Goal: Task Accomplishment & Management: Manage account settings

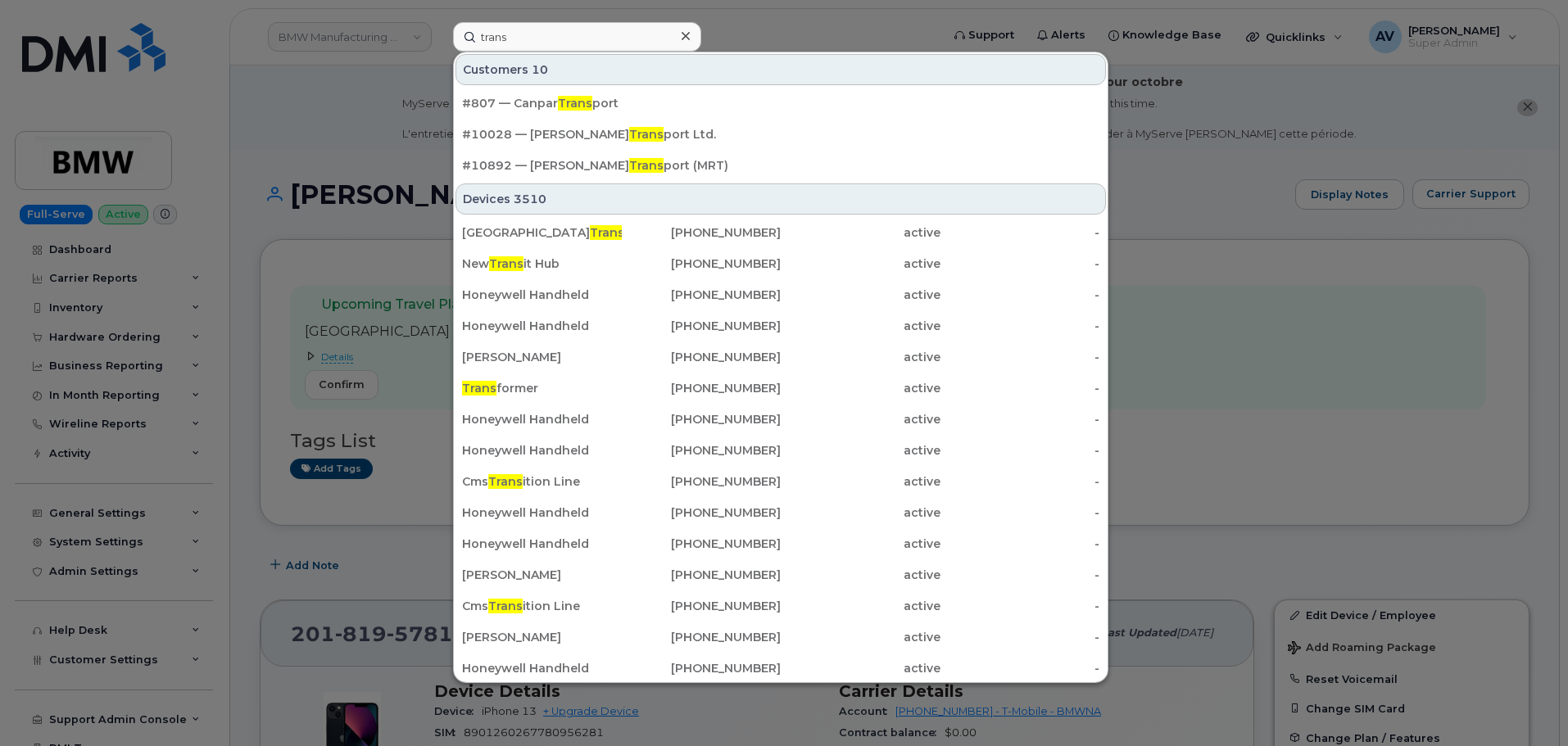
drag, startPoint x: 568, startPoint y: 38, endPoint x: 407, endPoint y: 27, distance: 161.4
click at [440, 27] on div "trans Customers 10 #807 — Canpar Trans port #10028 — E. Gruben's Trans port Ltd…" at bounding box center [691, 37] width 503 height 30
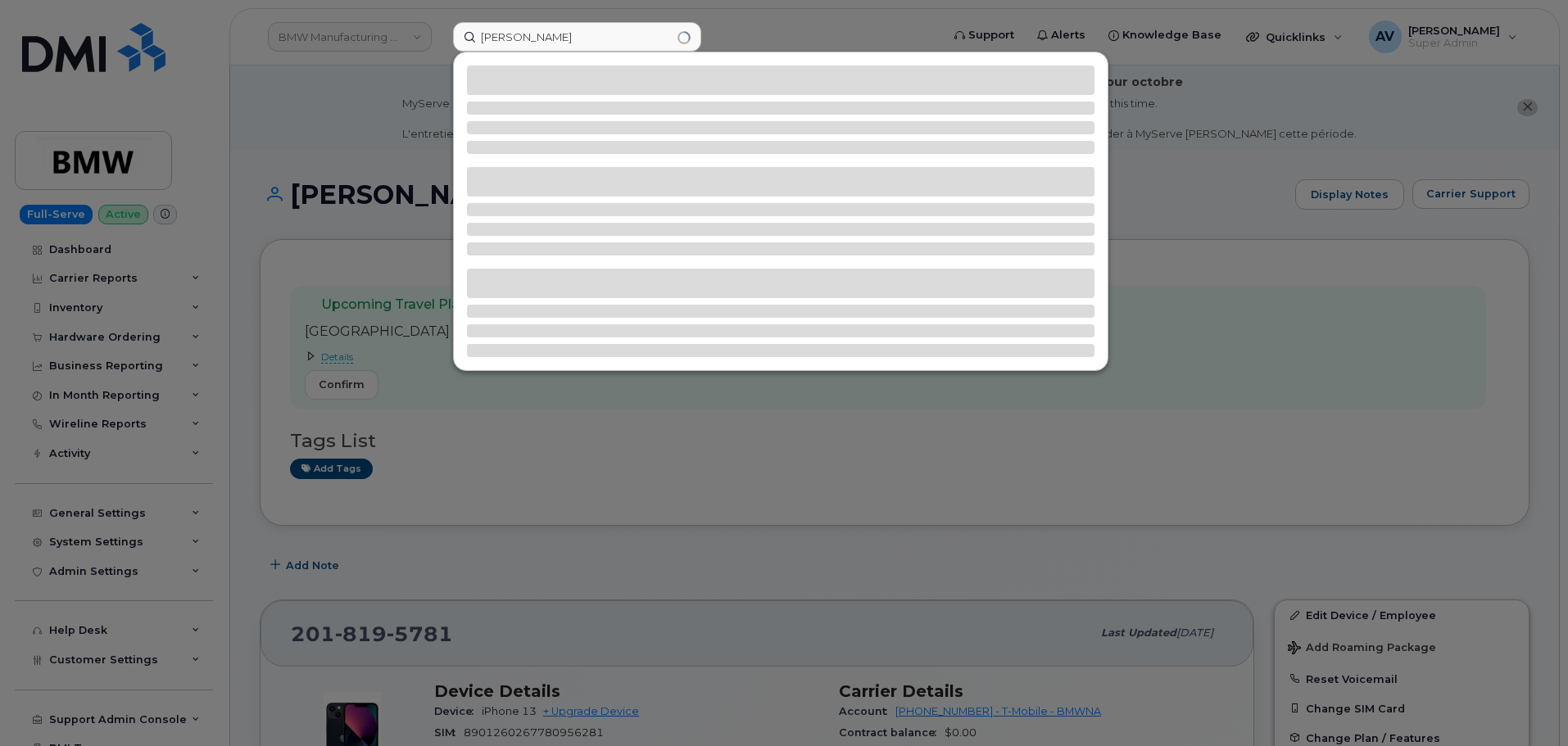
type input "Arturo Moncivais"
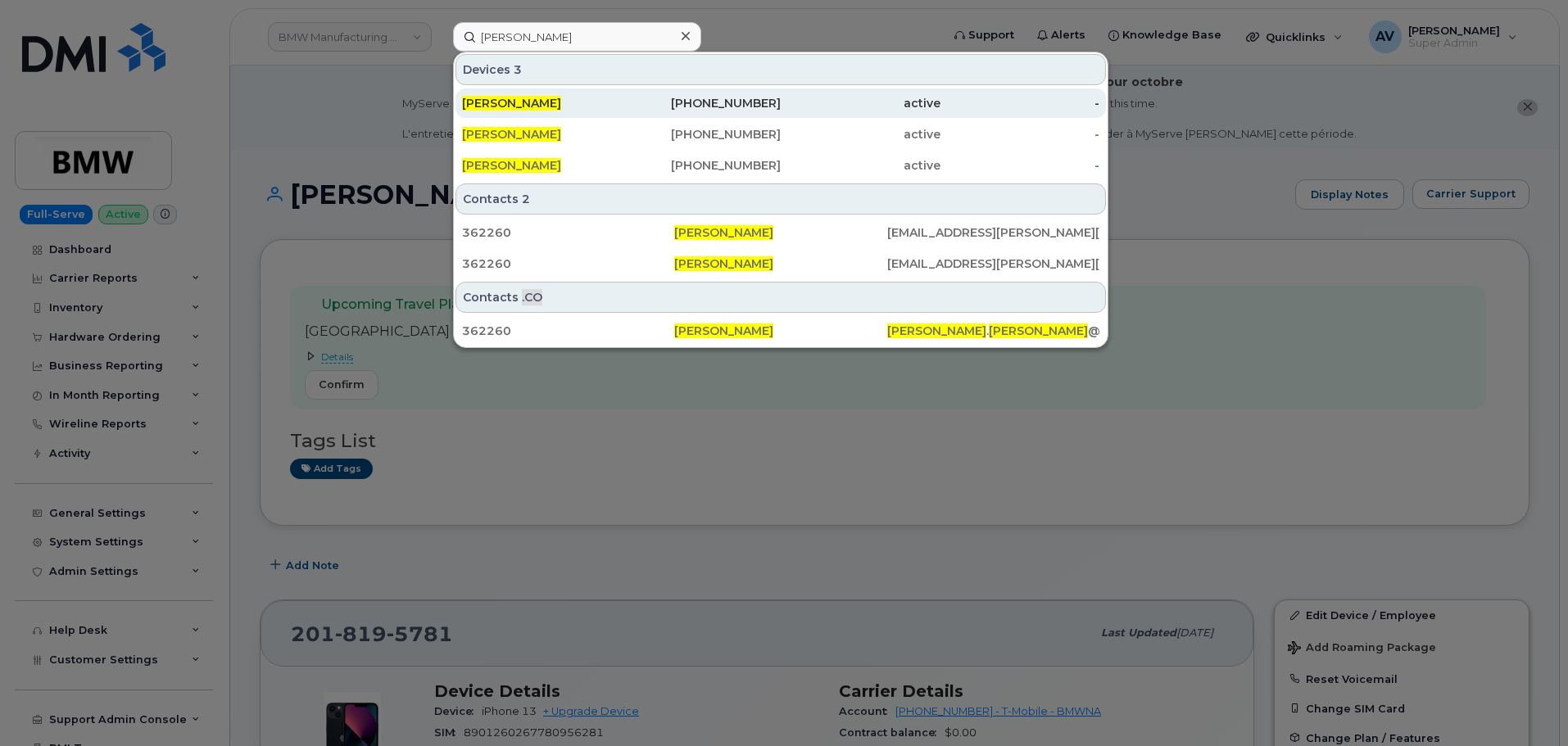
click at [598, 105] on div "ARTURO MONCIVAIS" at bounding box center [542, 103] width 159 height 16
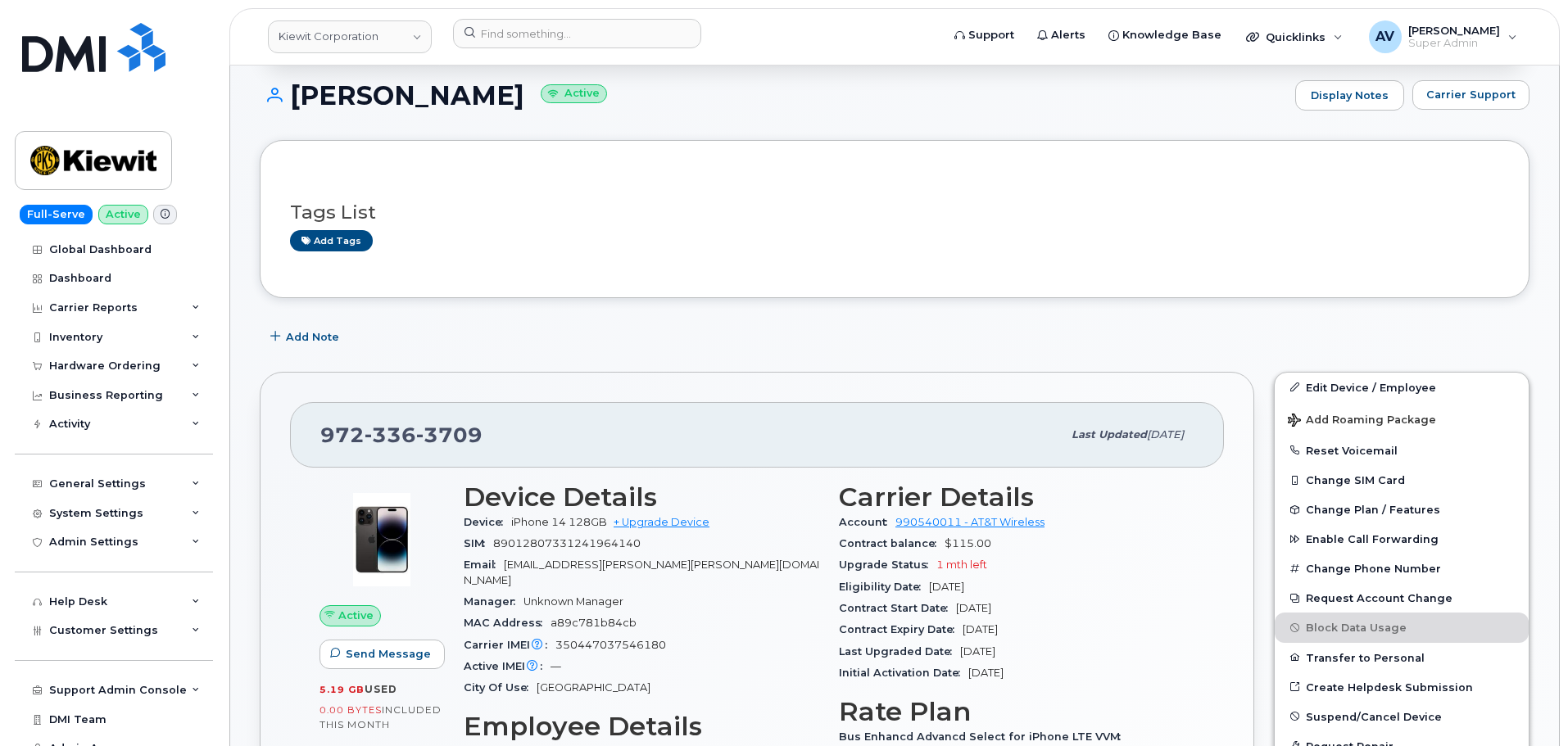
scroll to position [246, 0]
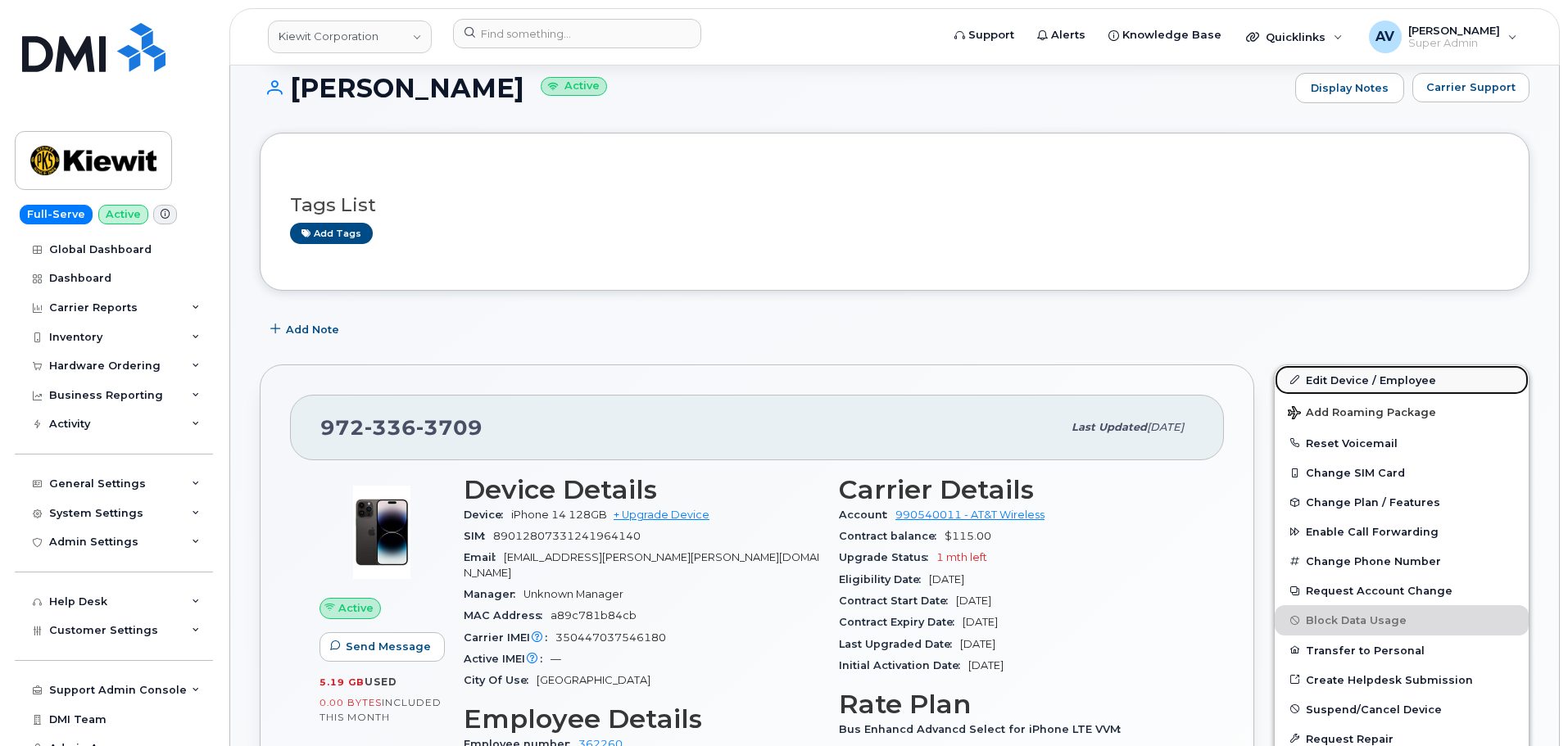
click at [1316, 382] on link "Edit Device / Employee" at bounding box center [1402, 380] width 254 height 30
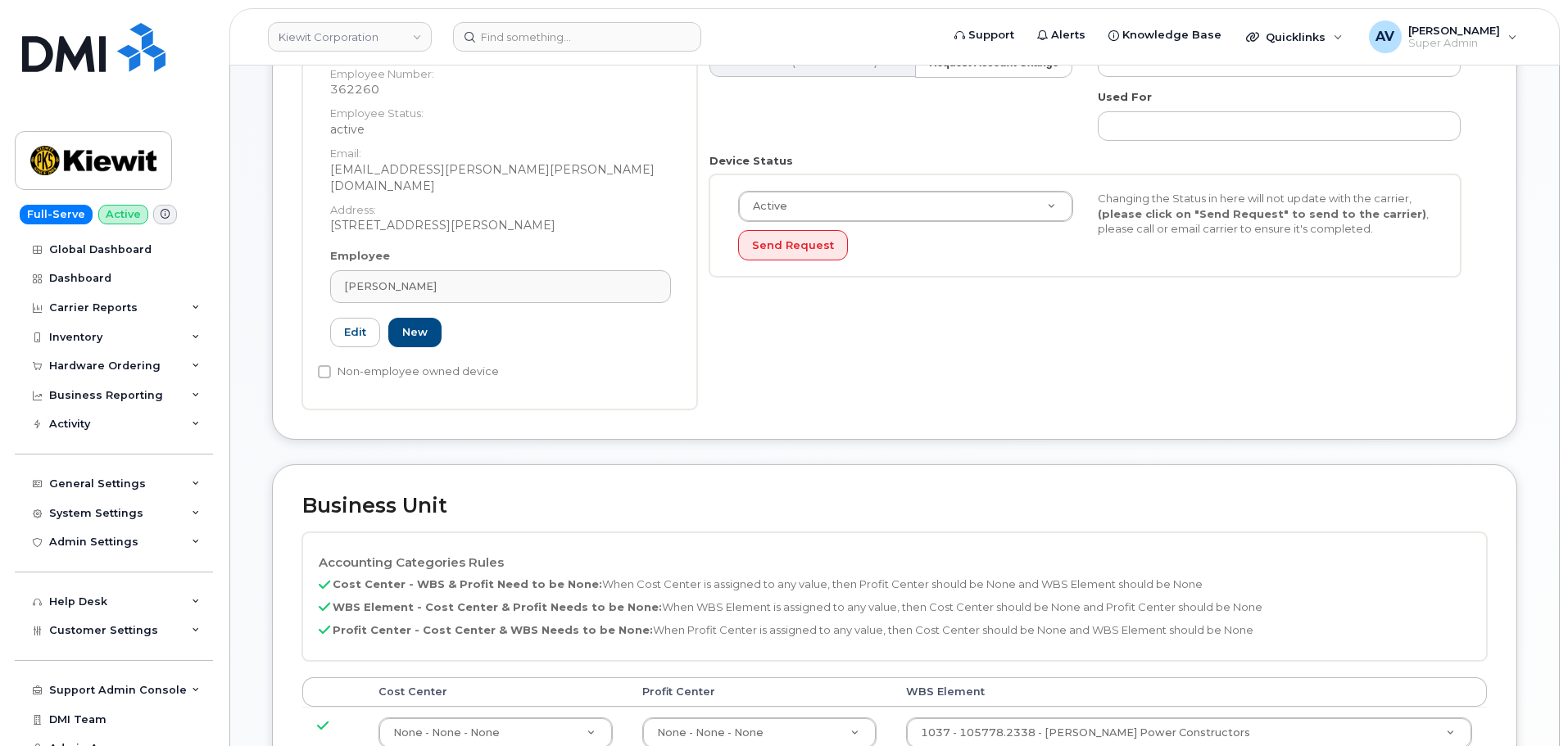
scroll to position [655, 0]
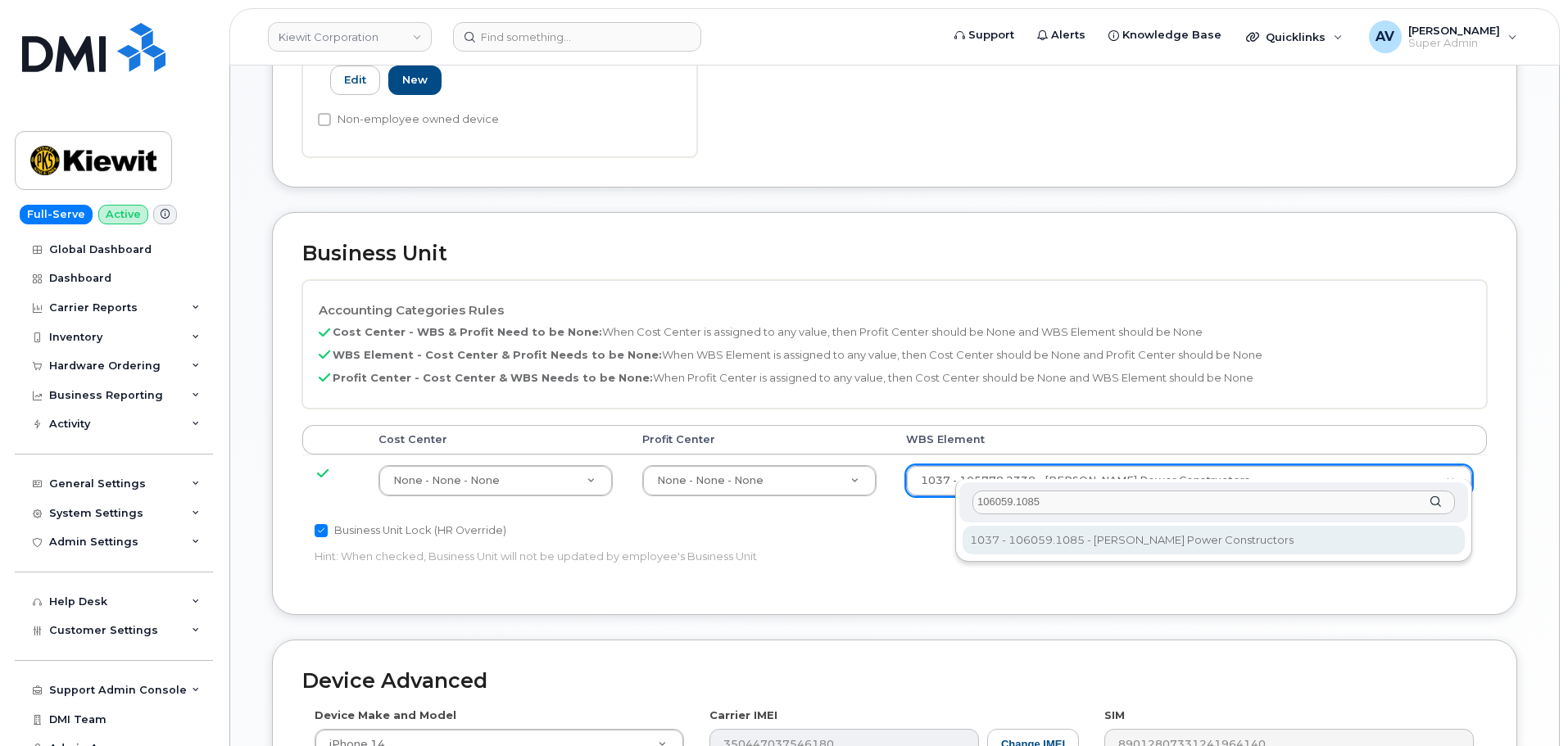
type input "106059.1085"
type input "29973553"
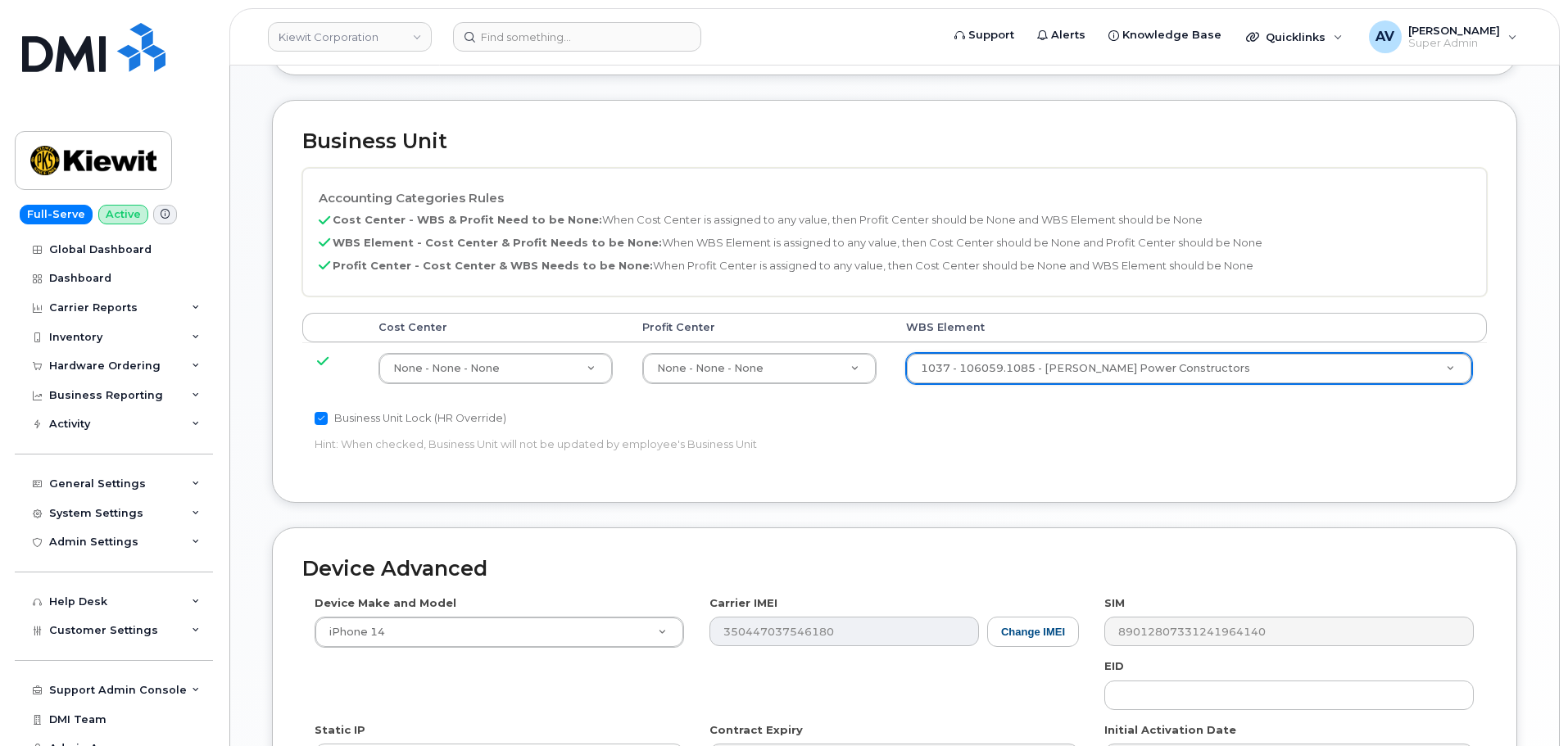
scroll to position [1022, 0]
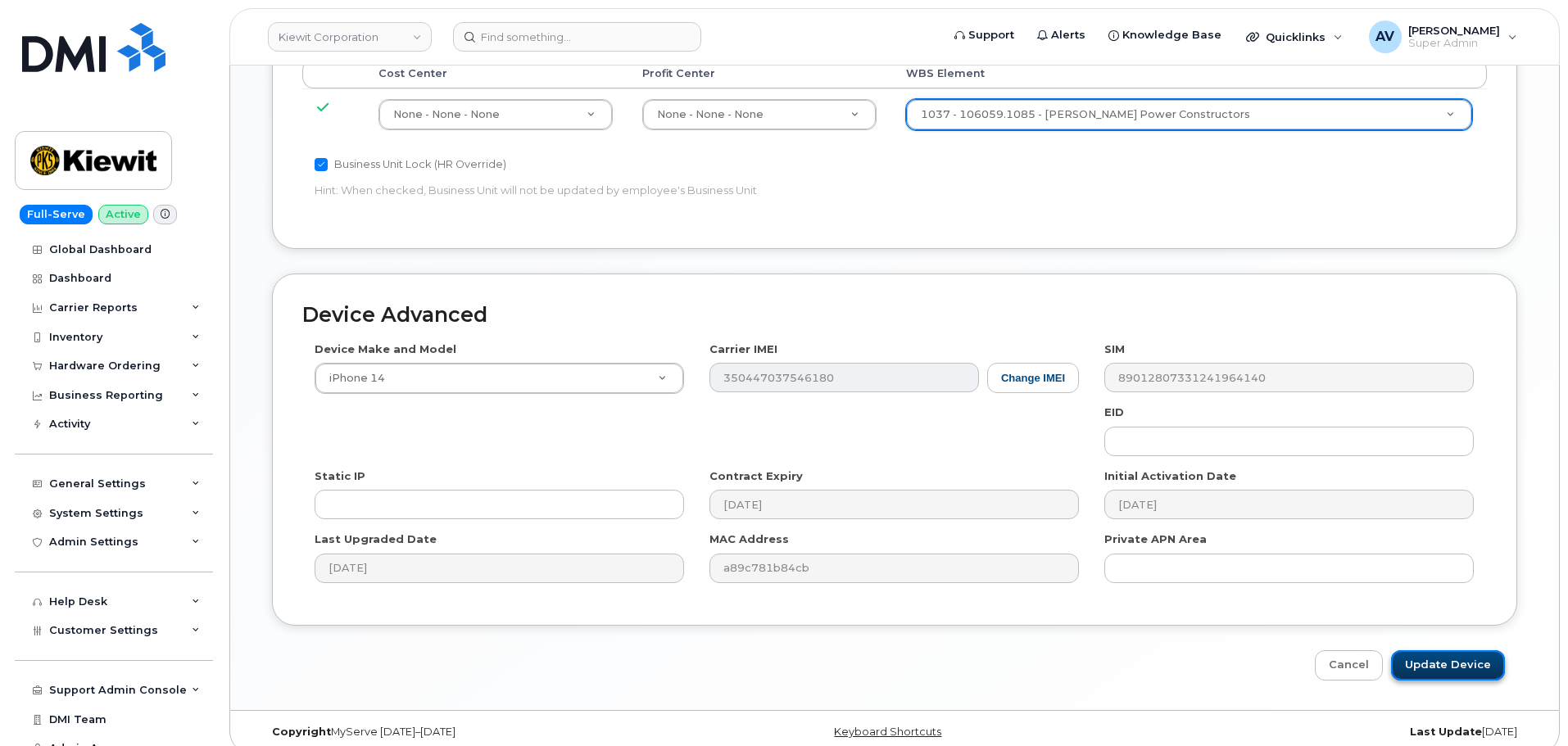
click at [1443, 650] on input "Update Device" at bounding box center [1448, 665] width 114 height 30
type input "Saving..."
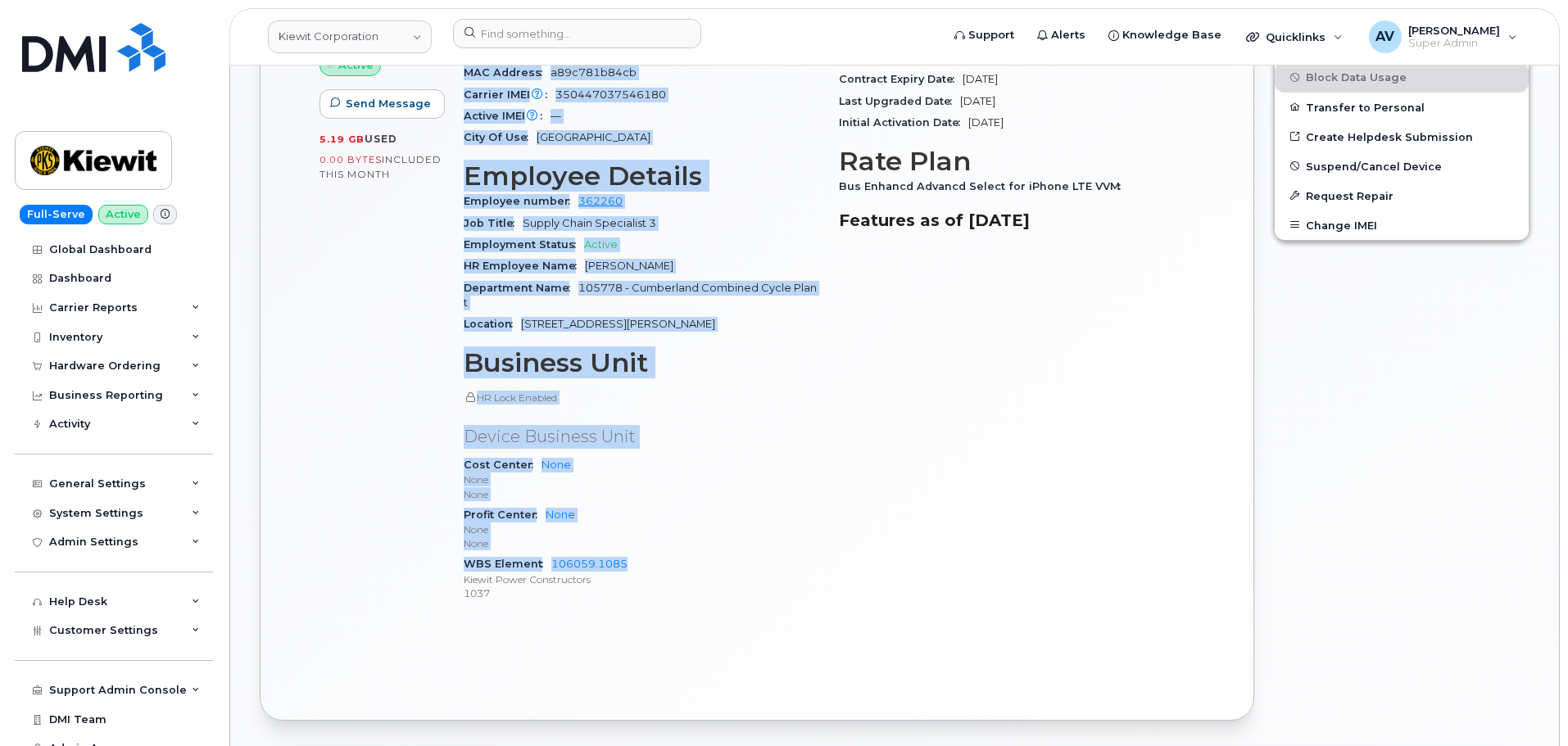
scroll to position [819, 0]
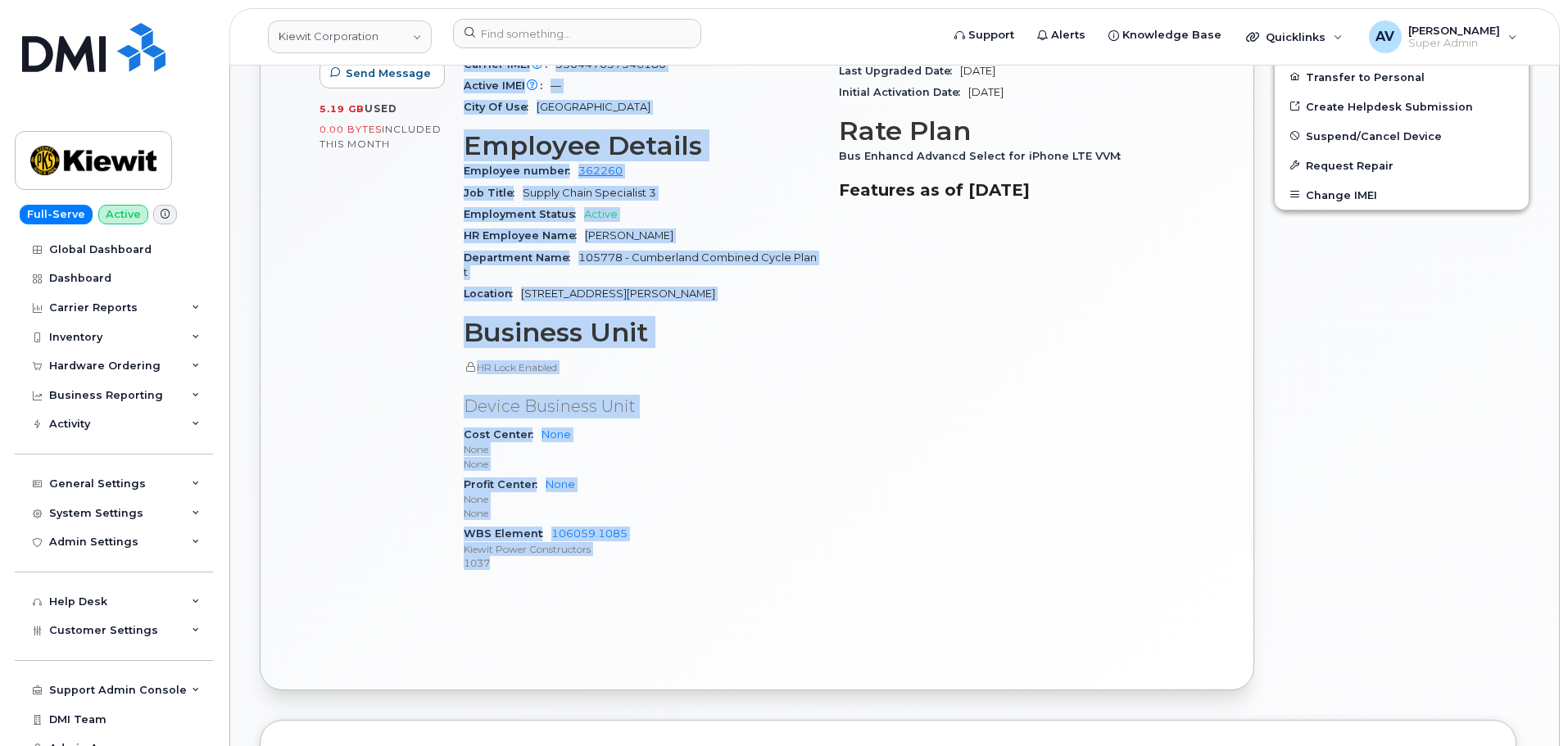
drag, startPoint x: 464, startPoint y: 321, endPoint x: 650, endPoint y: 531, distance: 280.5
click at [650, 531] on div "Device Details Device iPhone 14 128GB + Upgrade Device SIM [TECHNICAL_ID] Email…" at bounding box center [642, 243] width 376 height 704
copy div "Device Details Device iPhone 14 128GB + Upgrade Device SIM 89012807331241964140…"
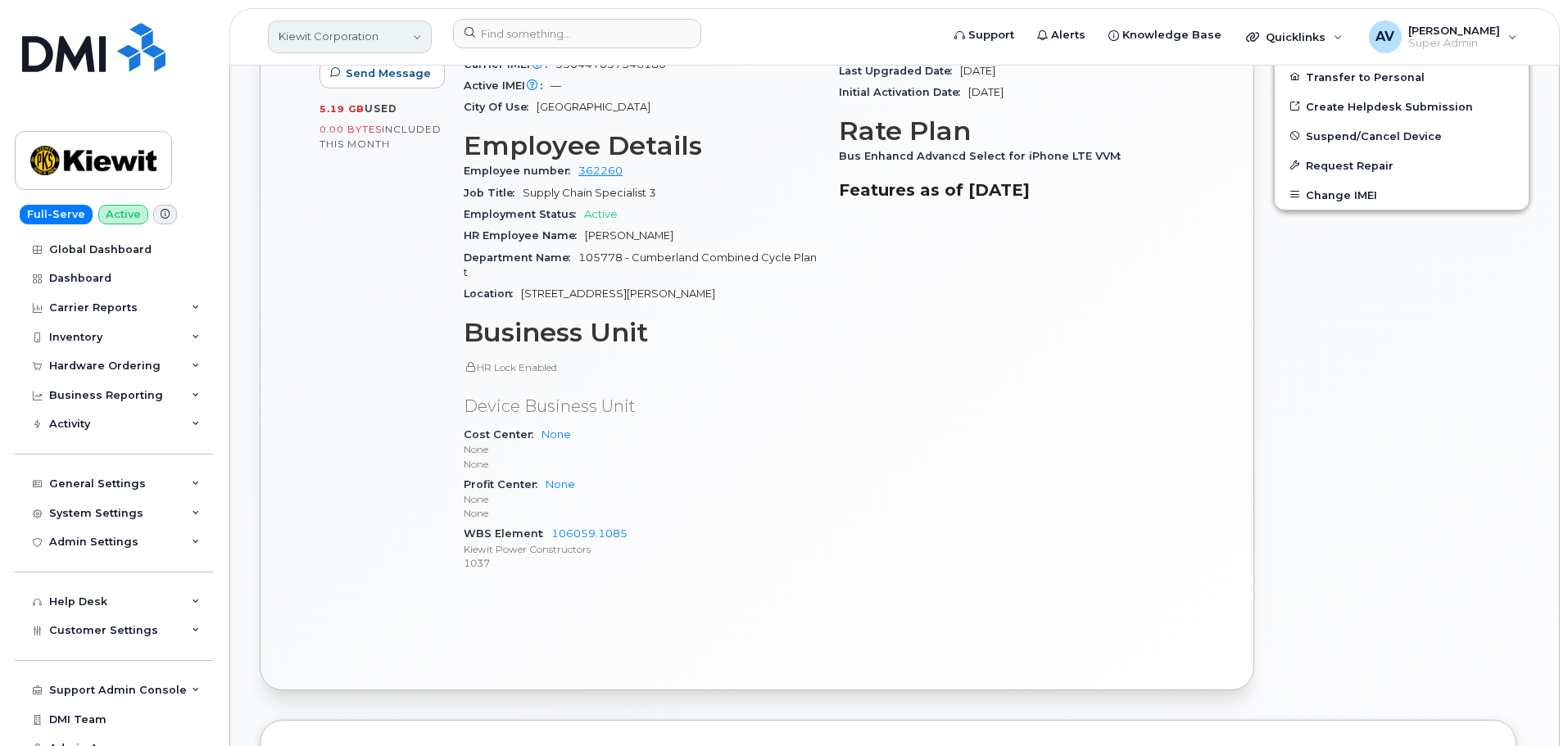
click at [372, 39] on link "Kiewit Corporation" at bounding box center [350, 37] width 163 height 33
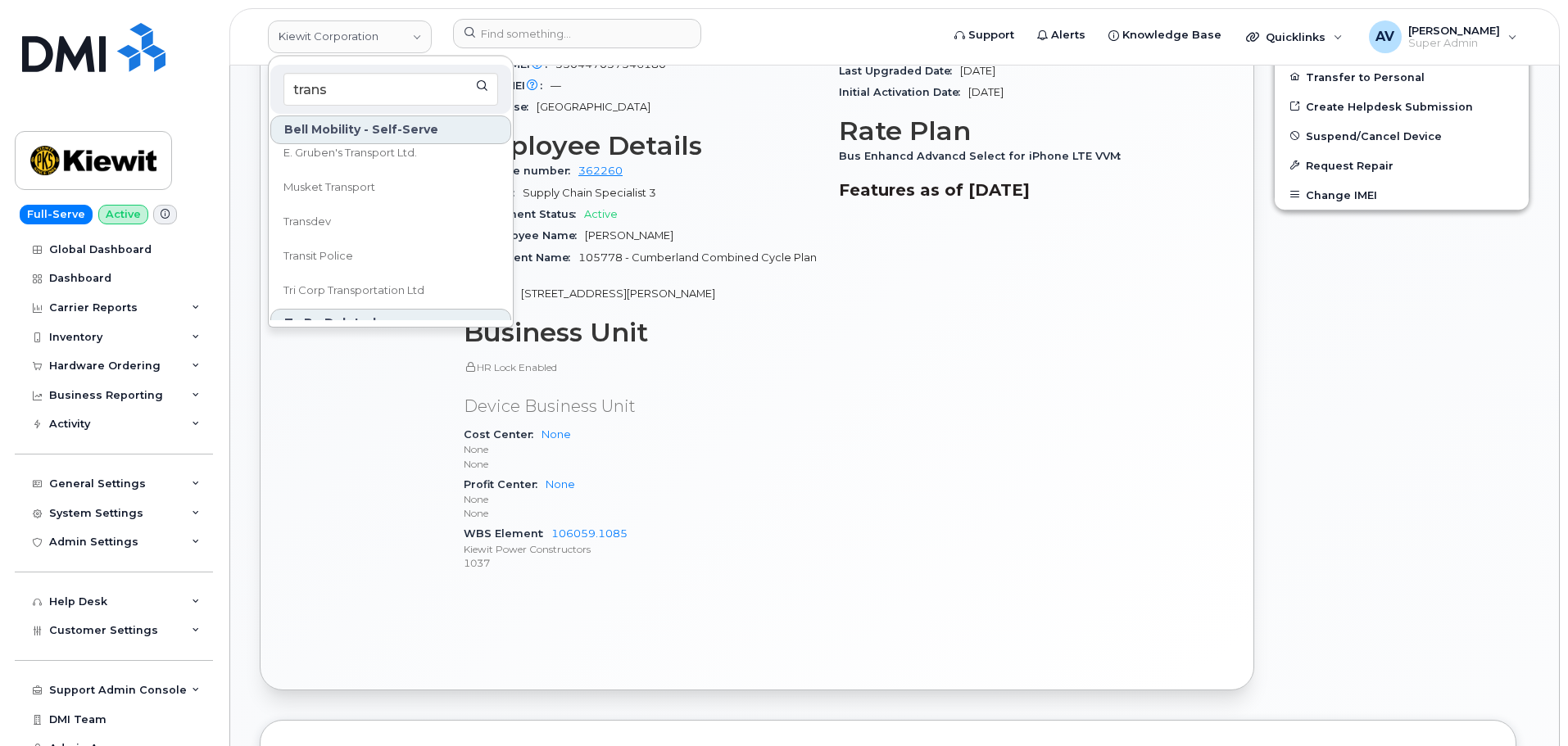
scroll to position [0, 0]
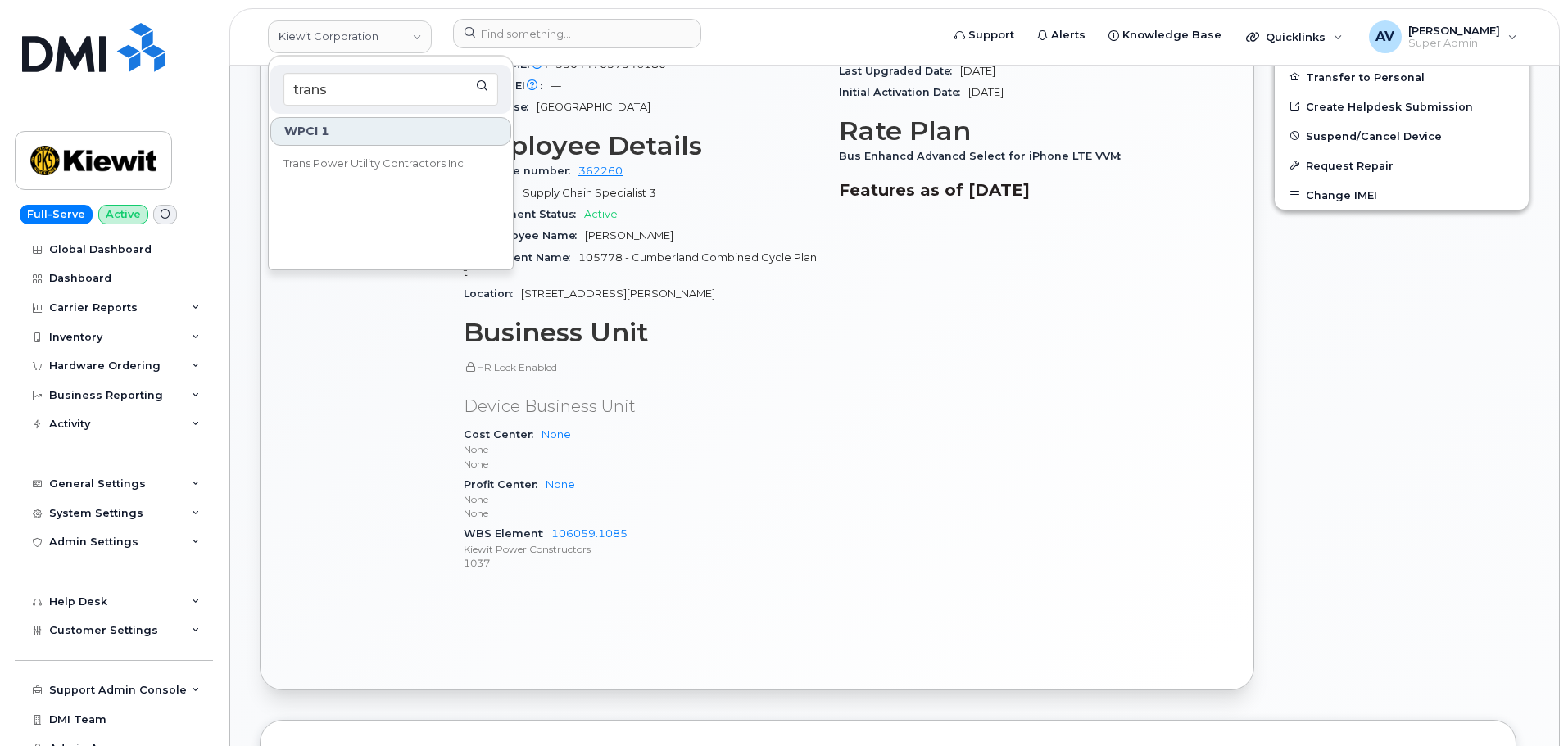
type input "trans"
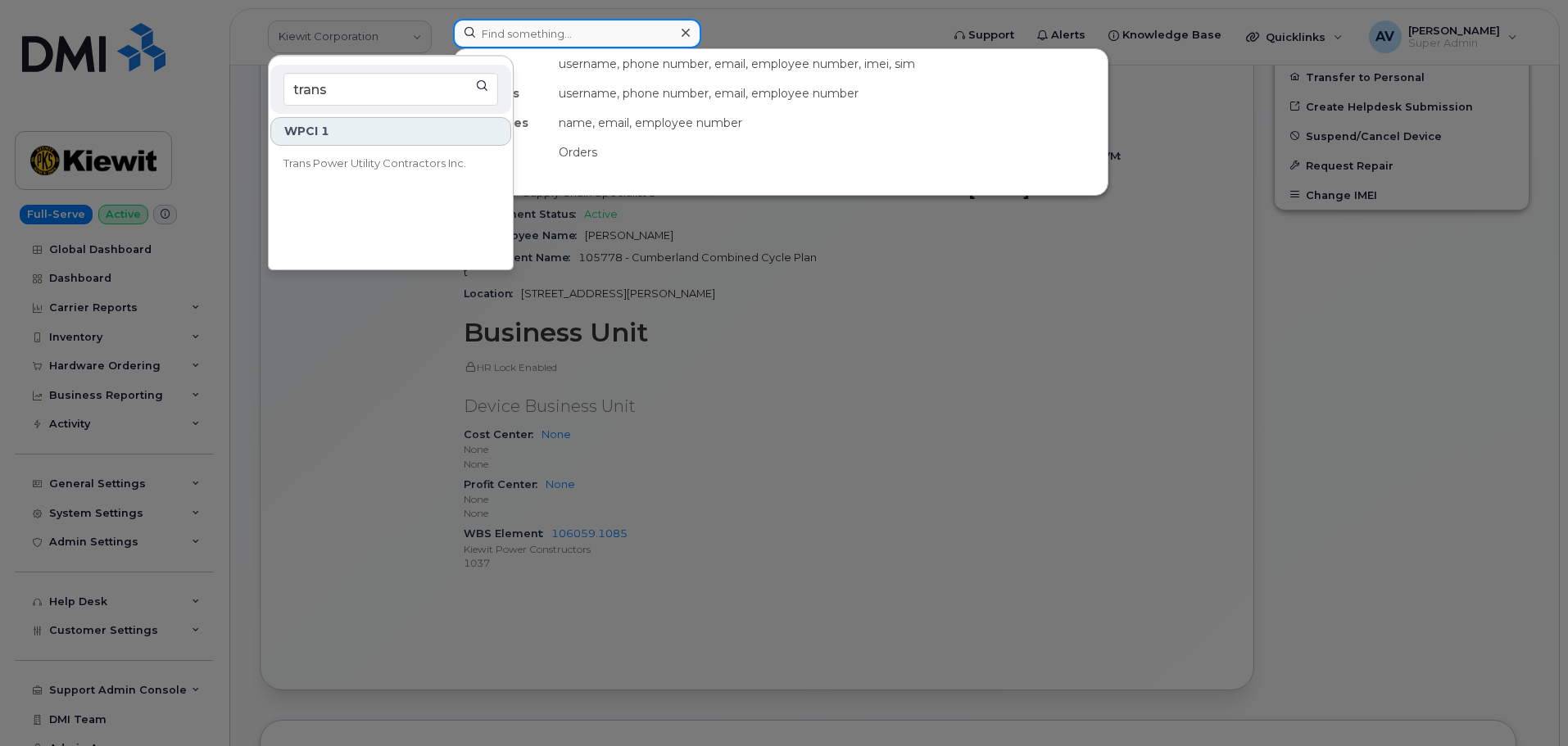
click at [550, 36] on input at bounding box center [577, 34] width 248 height 30
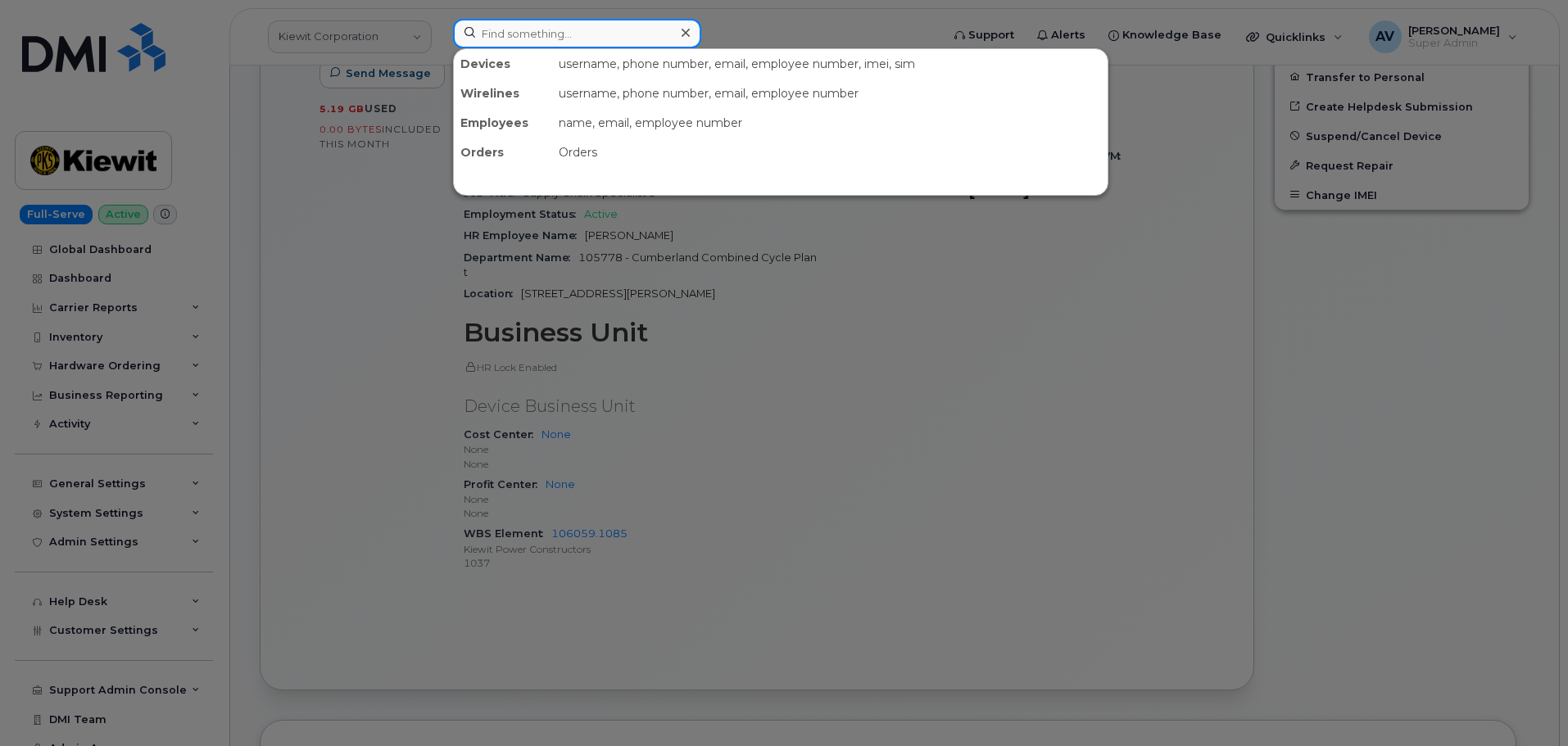
paste input "Hidalgo, Maria"
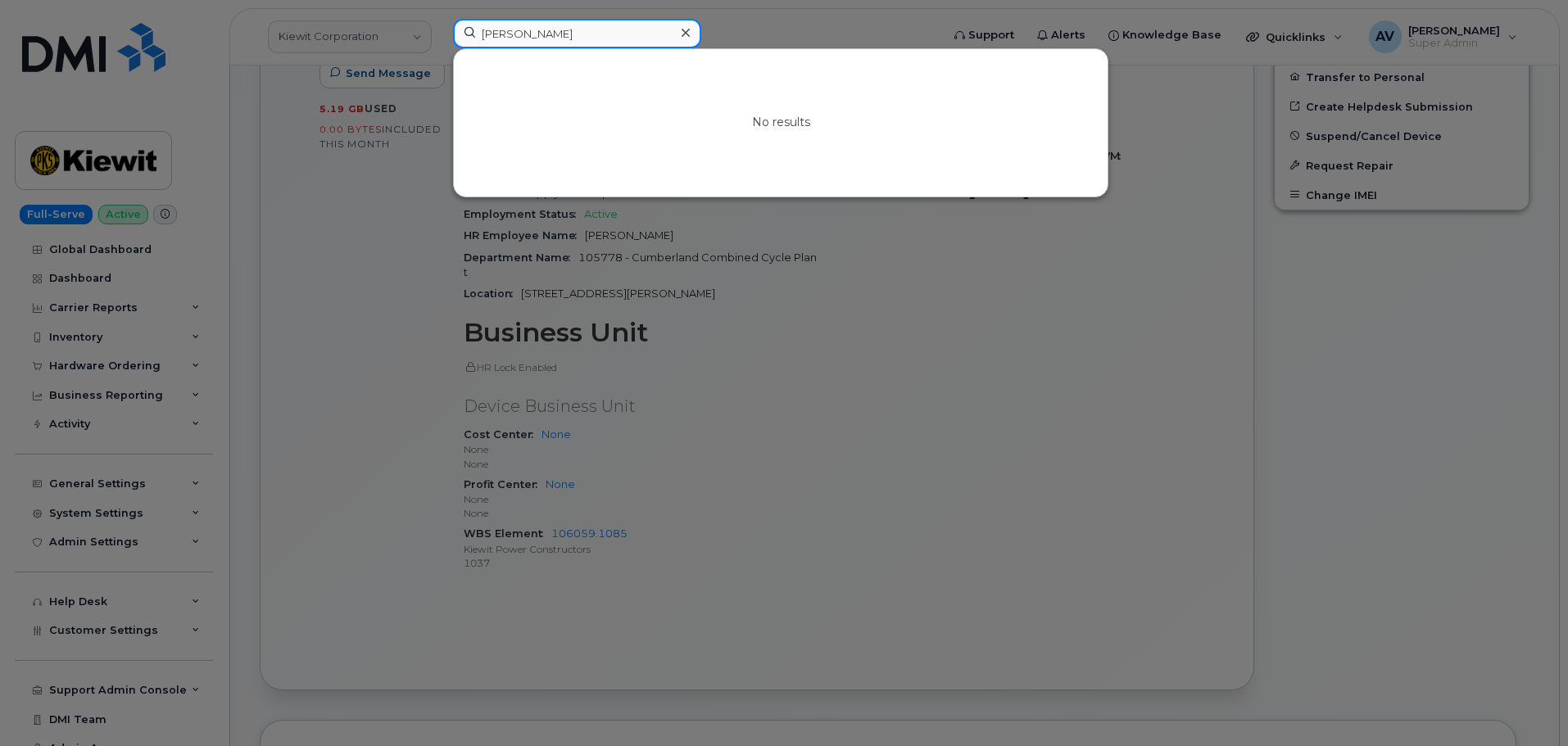
drag, startPoint x: 571, startPoint y: 35, endPoint x: 440, endPoint y: 35, distance: 131.0
click at [440, 35] on div "Hidalgo Maria No results" at bounding box center [691, 37] width 503 height 36
paste input "dkudlicki"
click at [488, 31] on input "dkudlicki" at bounding box center [577, 34] width 248 height 30
drag, startPoint x: 587, startPoint y: 32, endPoint x: 551, endPoint y: 29, distance: 36.1
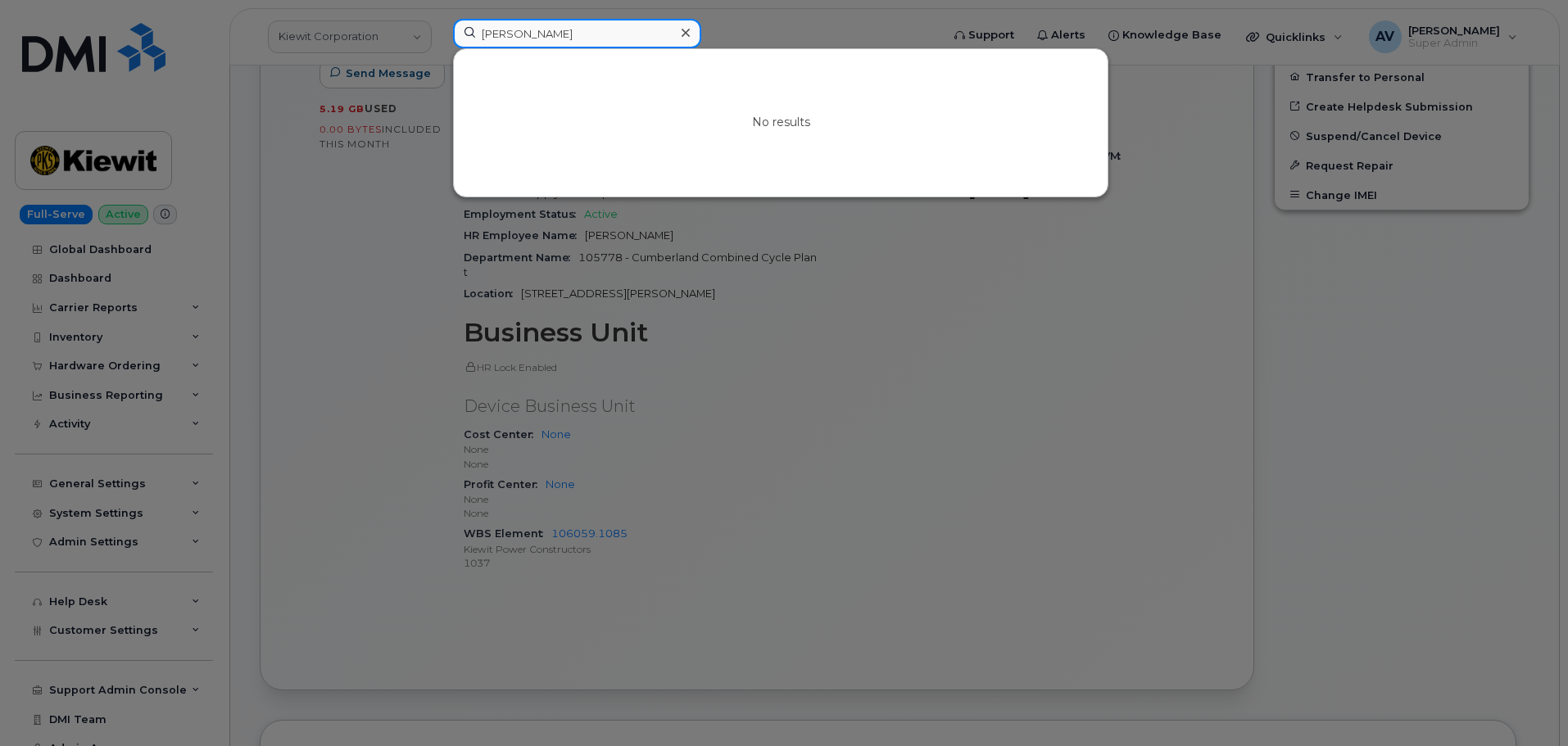
click at [551, 29] on input "kudlicki" at bounding box center [577, 34] width 248 height 30
drag, startPoint x: 555, startPoint y: 37, endPoint x: 431, endPoint y: 25, distance: 124.6
click at [440, 25] on div "kudlicki No results" at bounding box center [691, 37] width 503 height 36
paste input "dkudlicki@prim.com"
drag, startPoint x: 608, startPoint y: 34, endPoint x: 434, endPoint y: 27, distance: 174.1
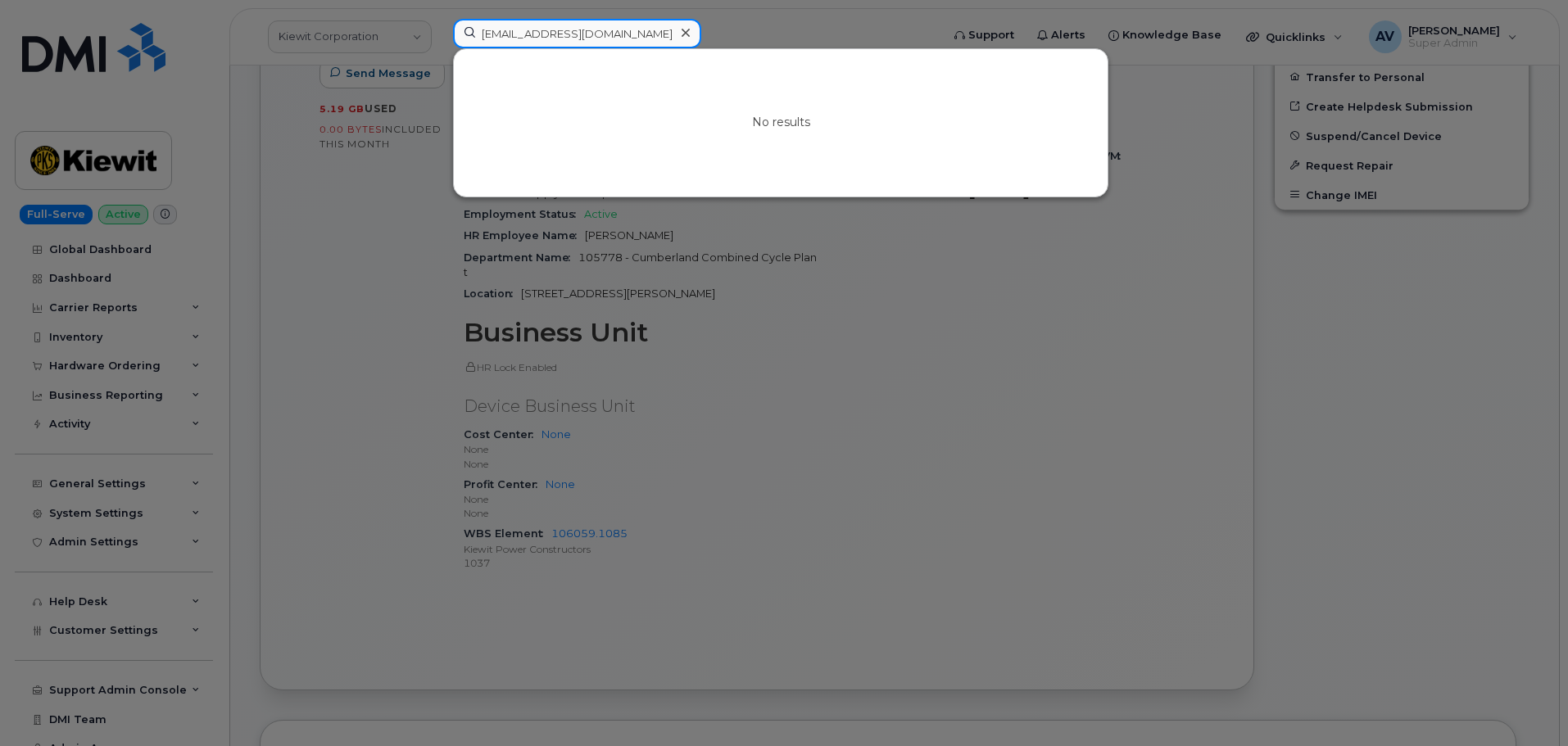
click at [440, 27] on div "dkudlicki@prim.com No results" at bounding box center [691, 37] width 503 height 36
paste input "8647882707"
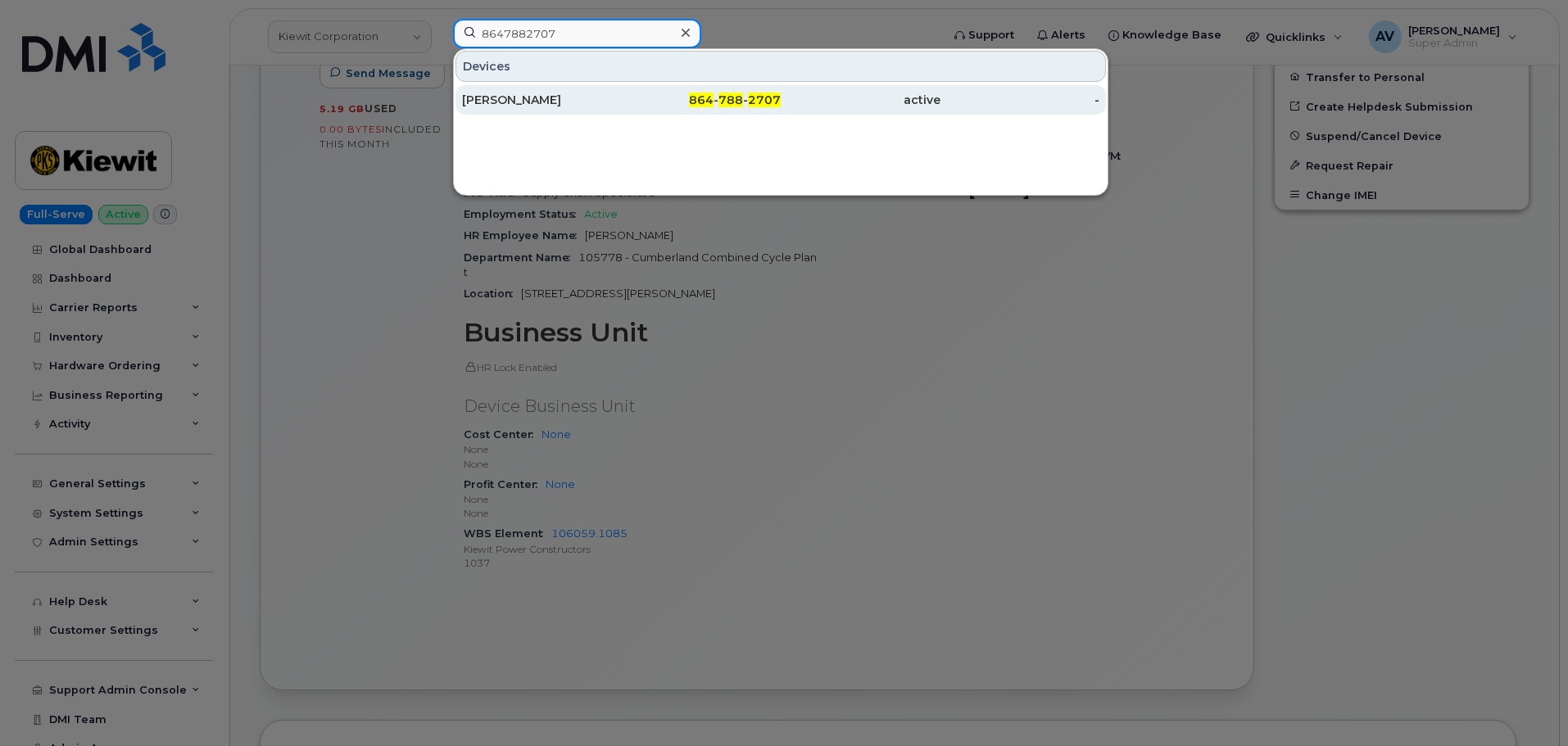
type input "8647882707"
click at [603, 92] on div "Dena Epstein" at bounding box center [542, 101] width 159 height 30
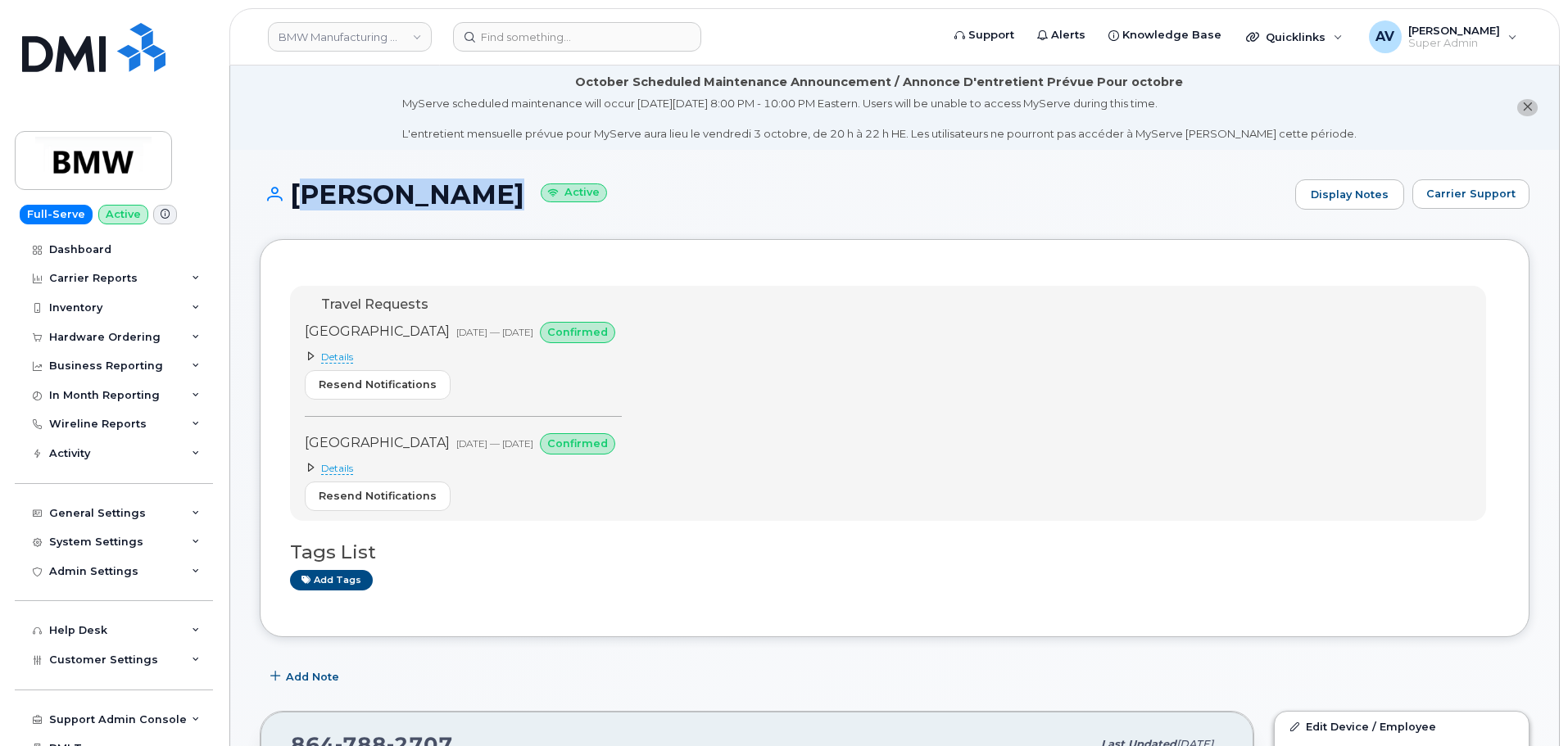
drag, startPoint x: 294, startPoint y: 190, endPoint x: 466, endPoint y: 189, distance: 172.0
click at [466, 189] on h1 "Dena Epstein Active" at bounding box center [773, 194] width 1027 height 29
copy h1 "Dena Epstein"
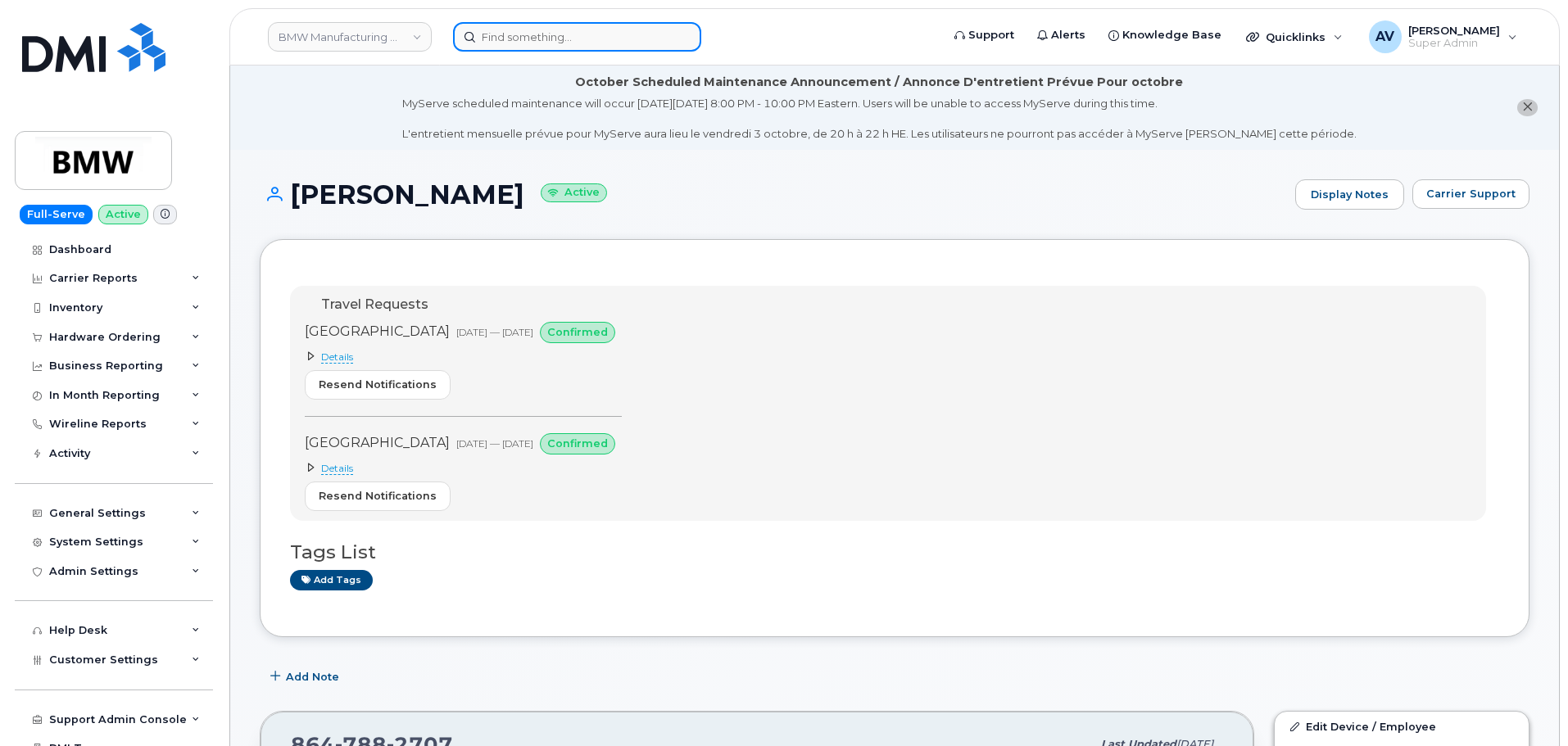
click at [607, 25] on input at bounding box center [577, 37] width 248 height 30
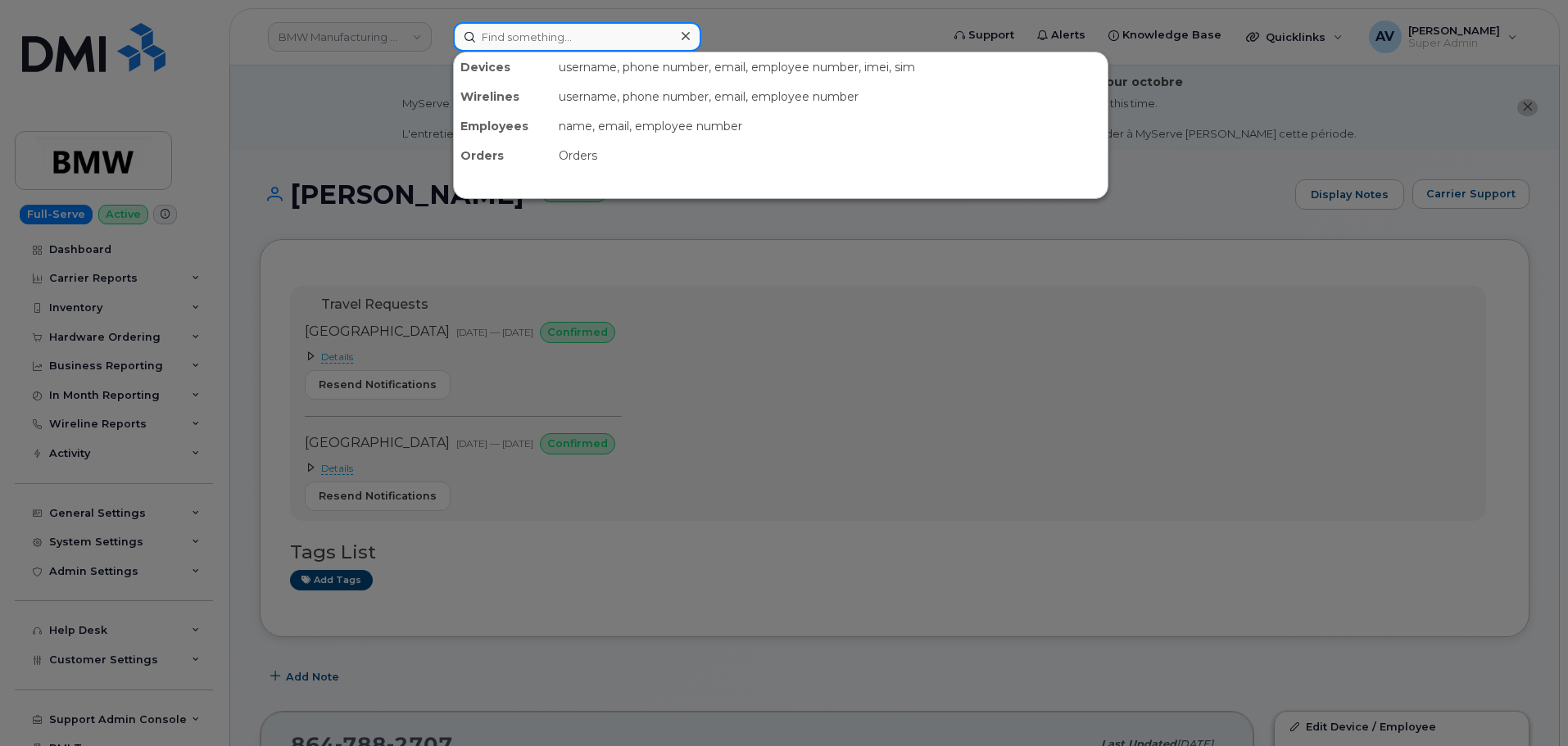
paste input "Jonathan Bellemare"
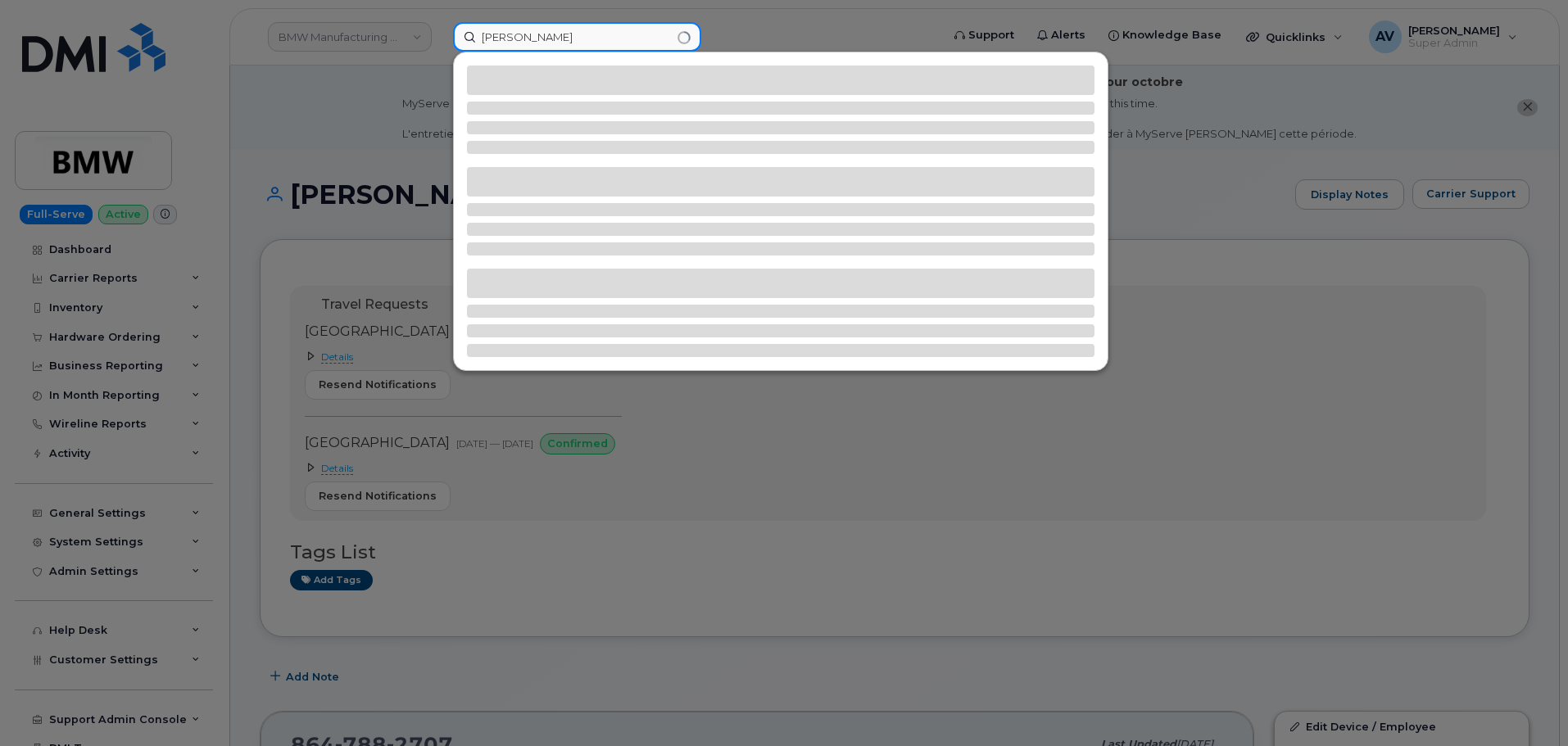
type input "[PERSON_NAME]"
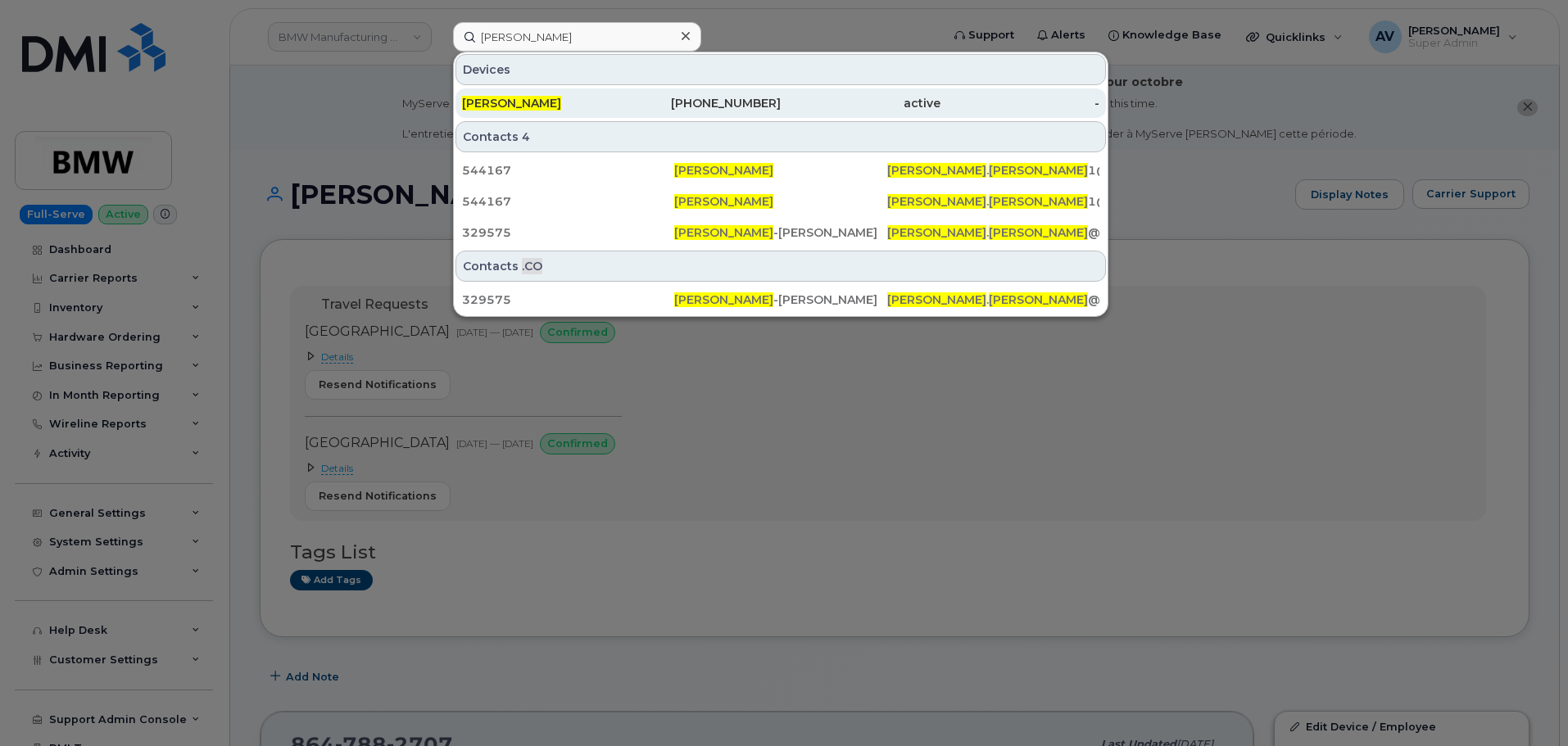
click at [661, 105] on div "208-550-6379" at bounding box center [701, 103] width 159 height 16
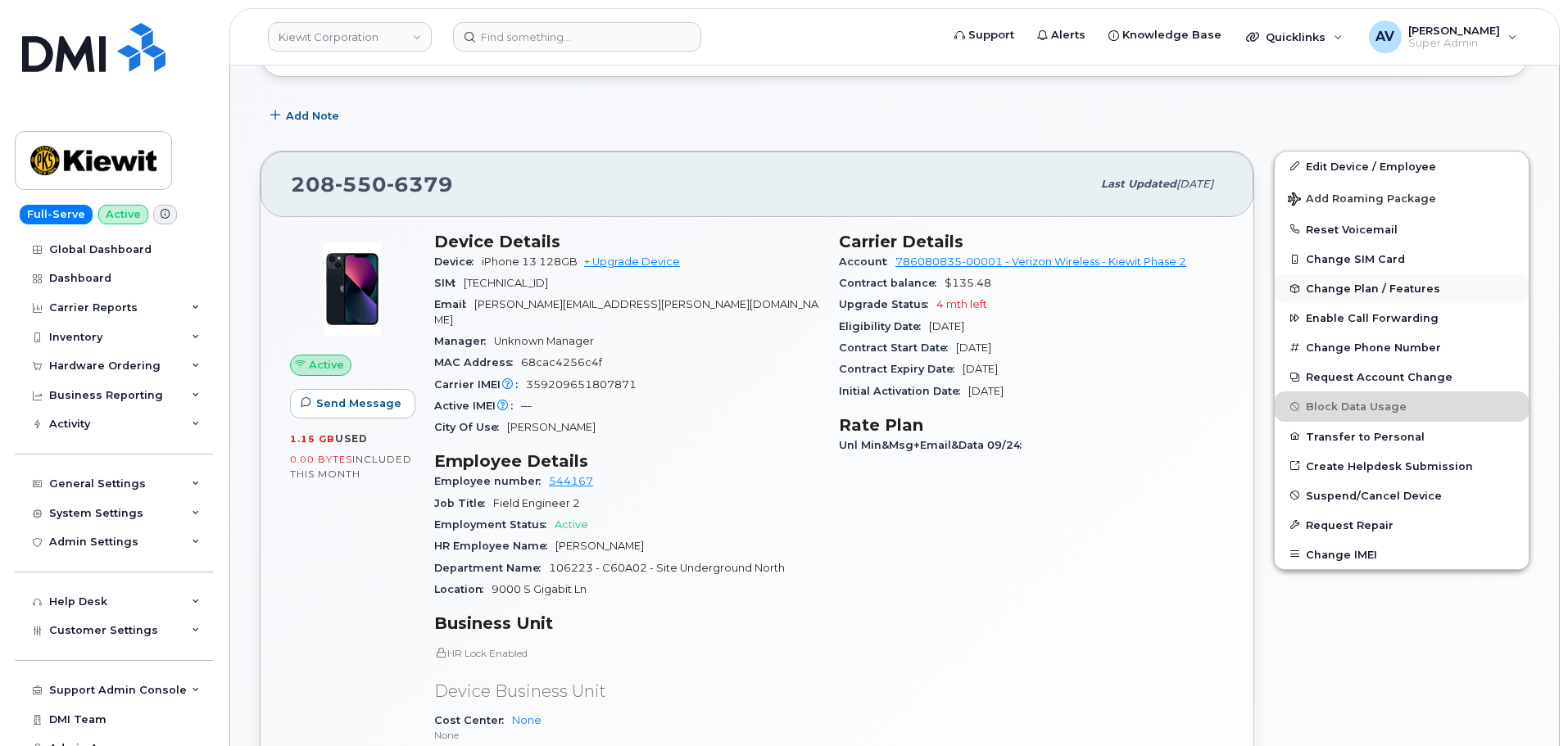
scroll to position [328, 0]
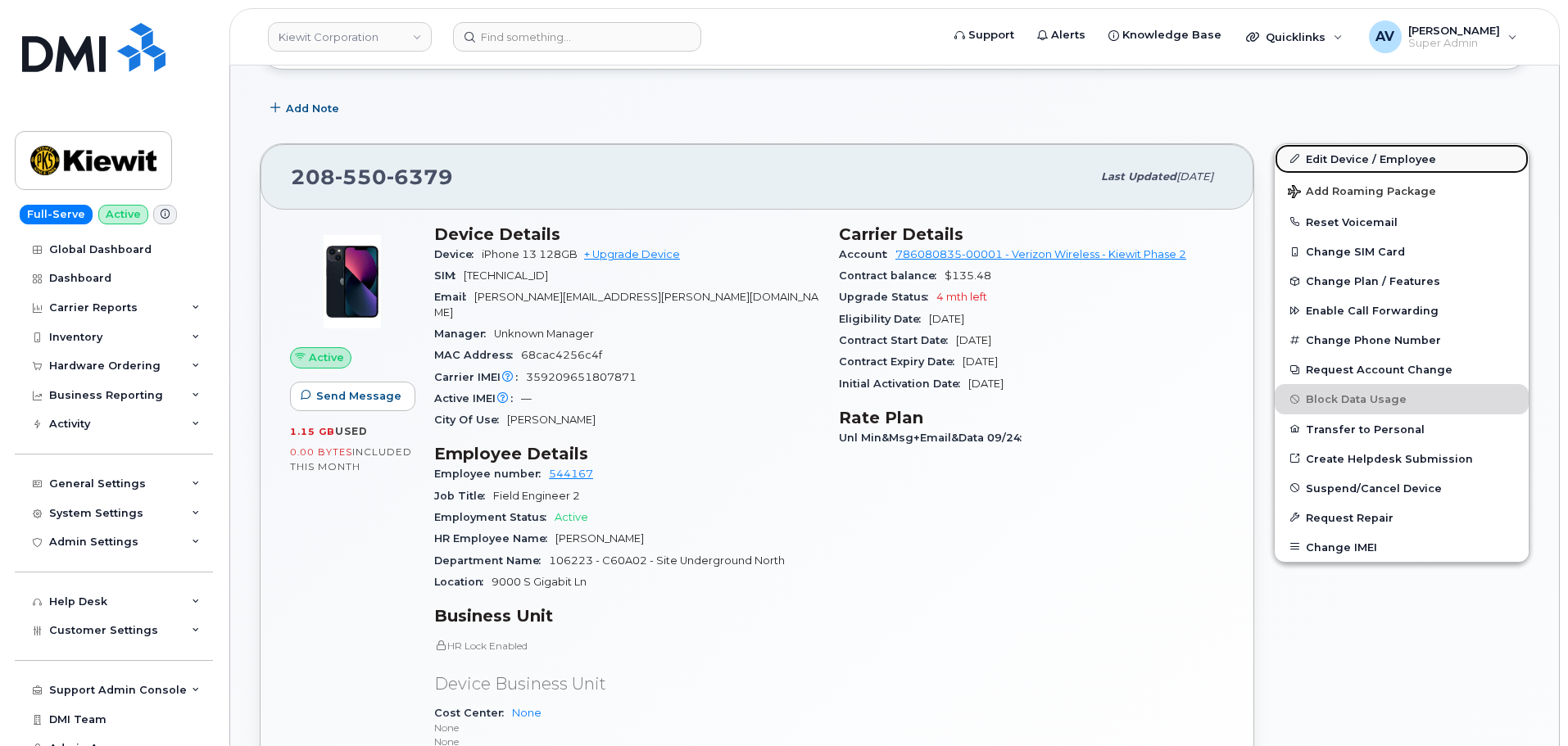
click at [1352, 162] on link "Edit Device / Employee" at bounding box center [1402, 159] width 254 height 30
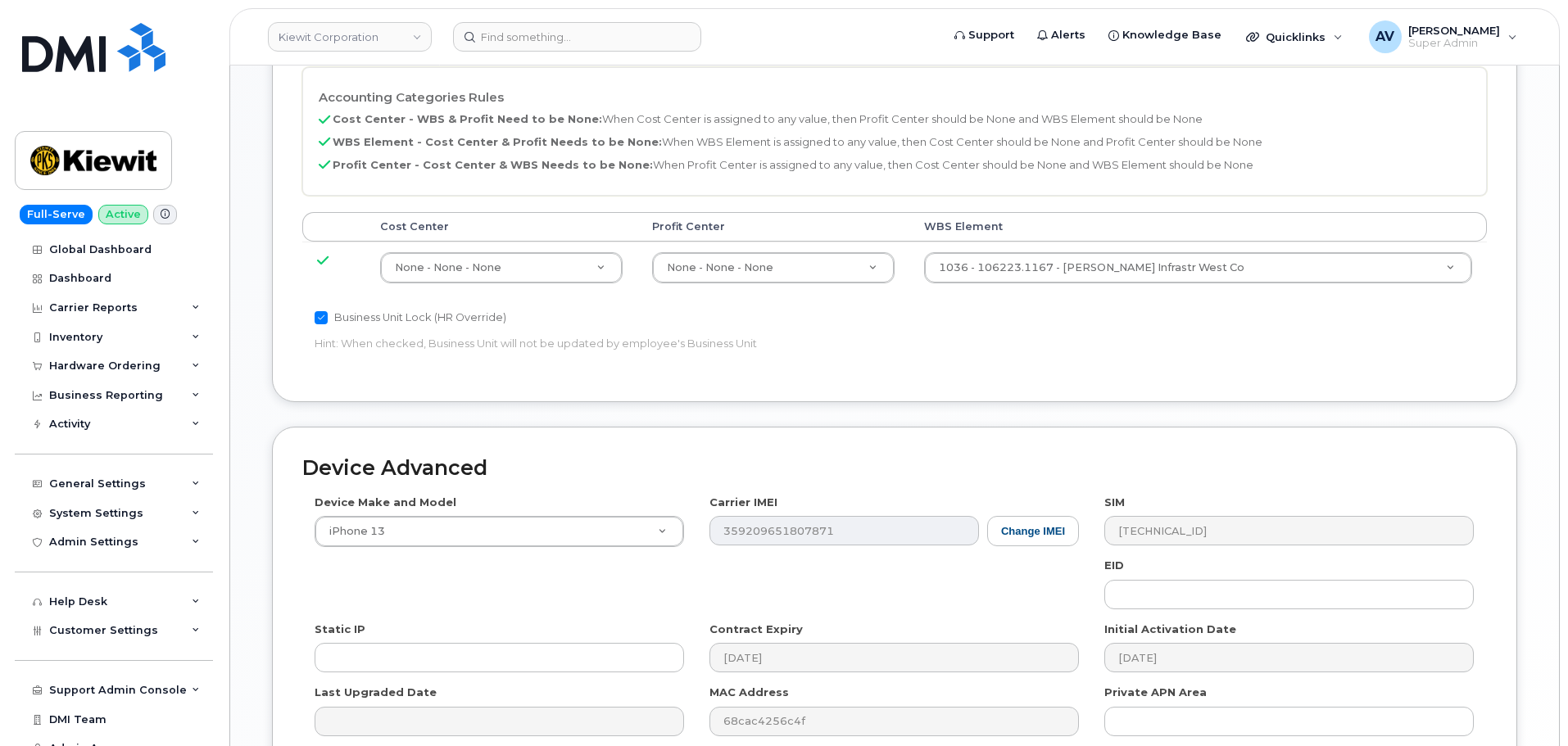
scroll to position [901, 0]
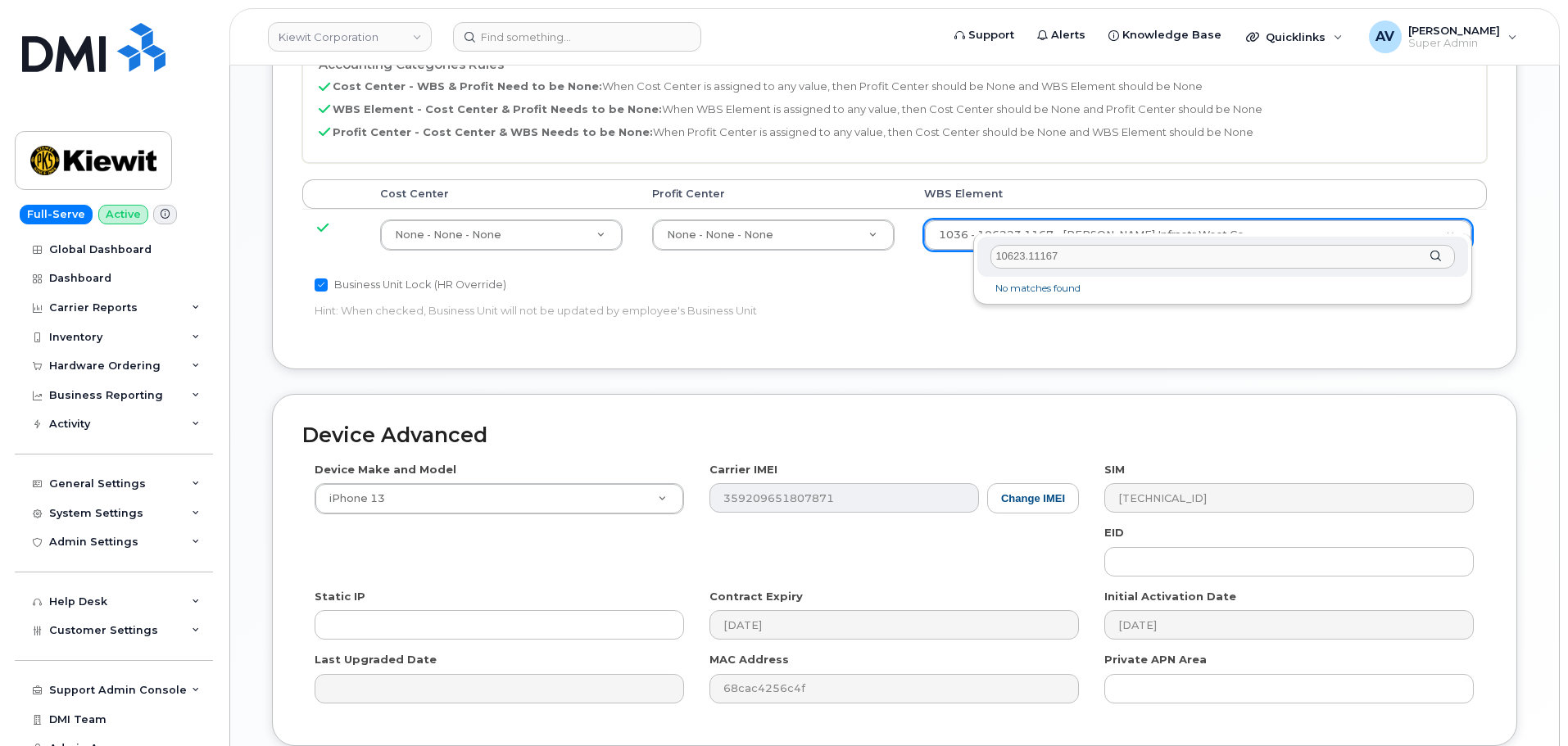
click at [1097, 258] on input "10623.11167" at bounding box center [1222, 257] width 464 height 24
click at [1042, 251] on input "106223.11167" at bounding box center [1222, 257] width 464 height 24
type input "106223.1167"
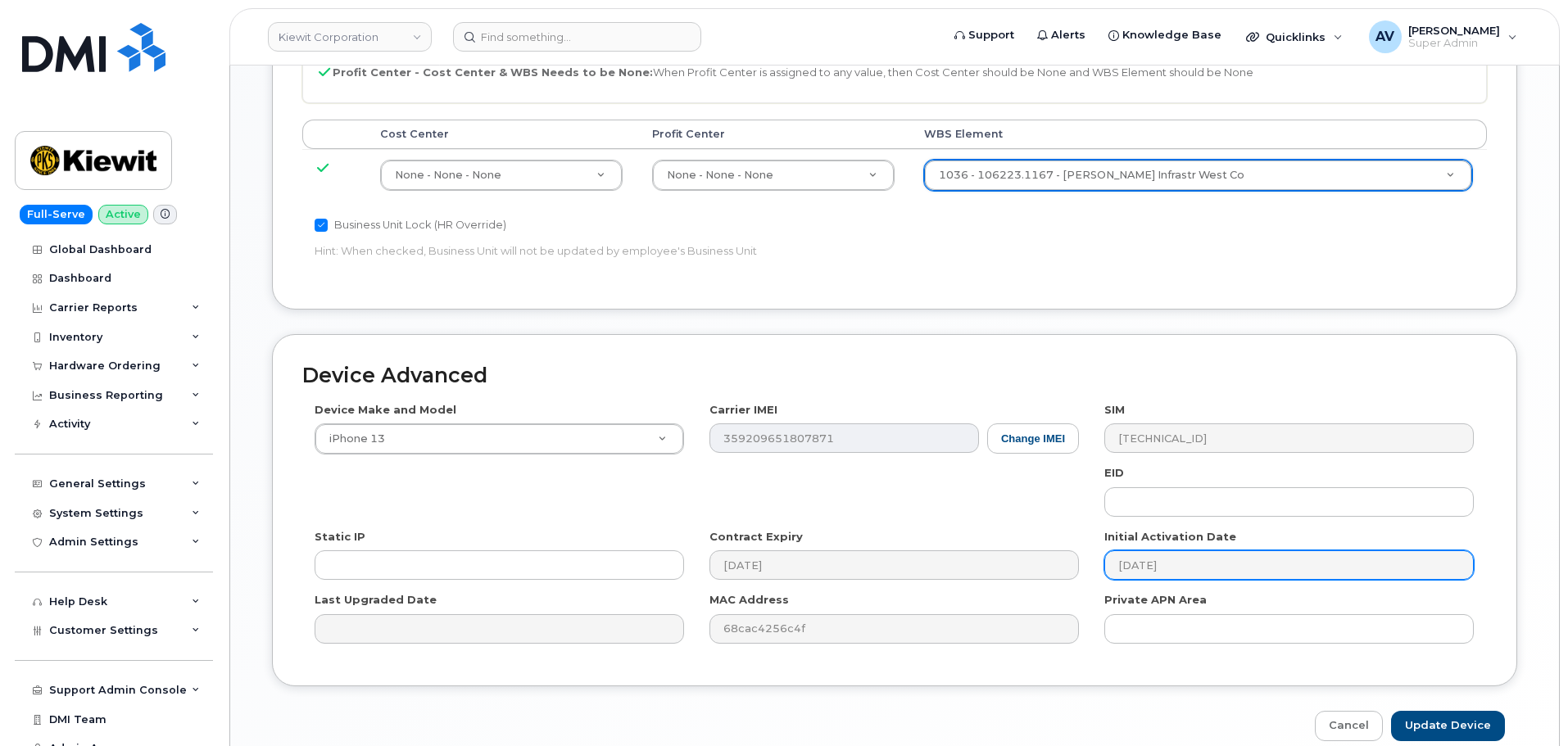
scroll to position [1022, 0]
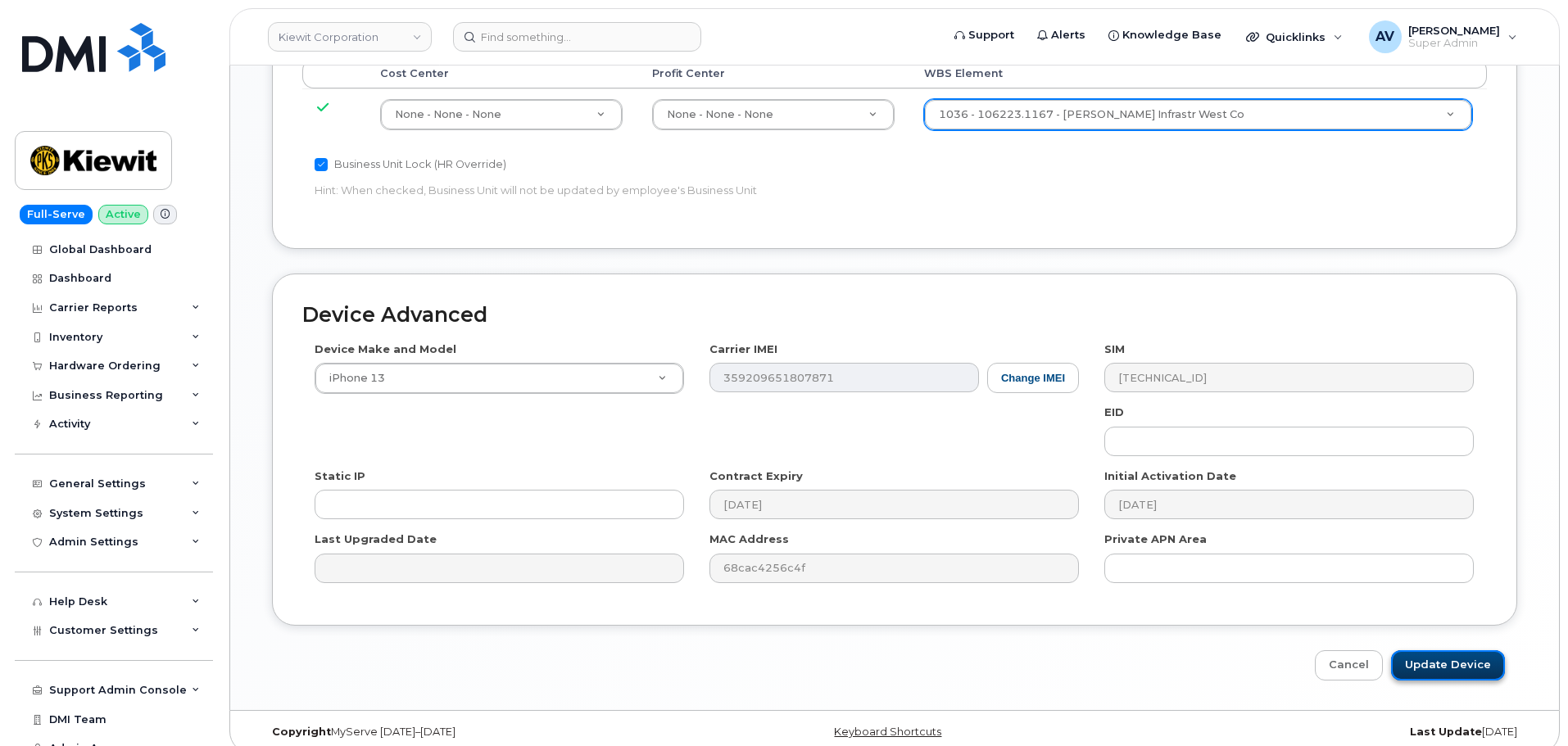
click at [1463, 651] on input "Update Device" at bounding box center [1448, 665] width 114 height 30
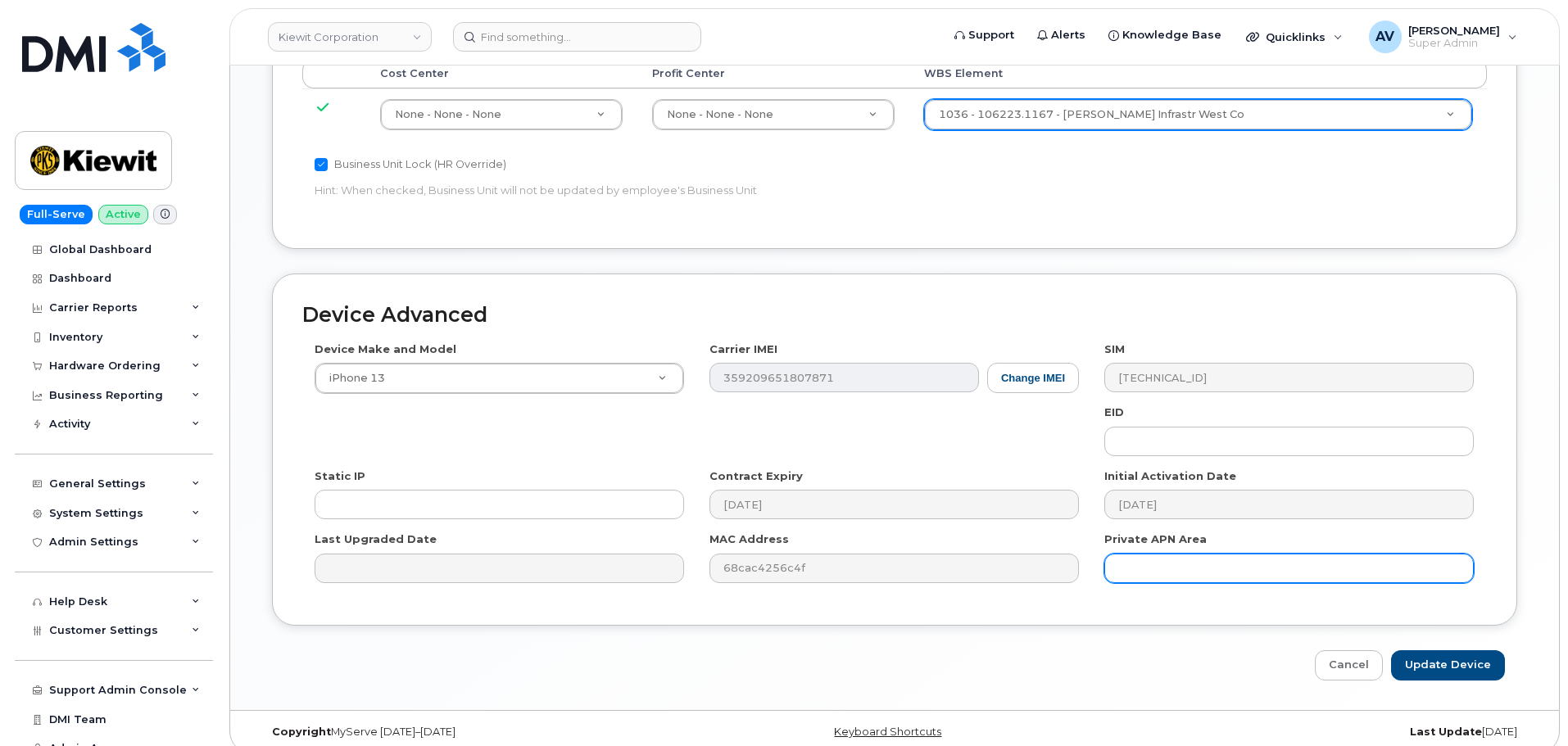
type input "Saving..."
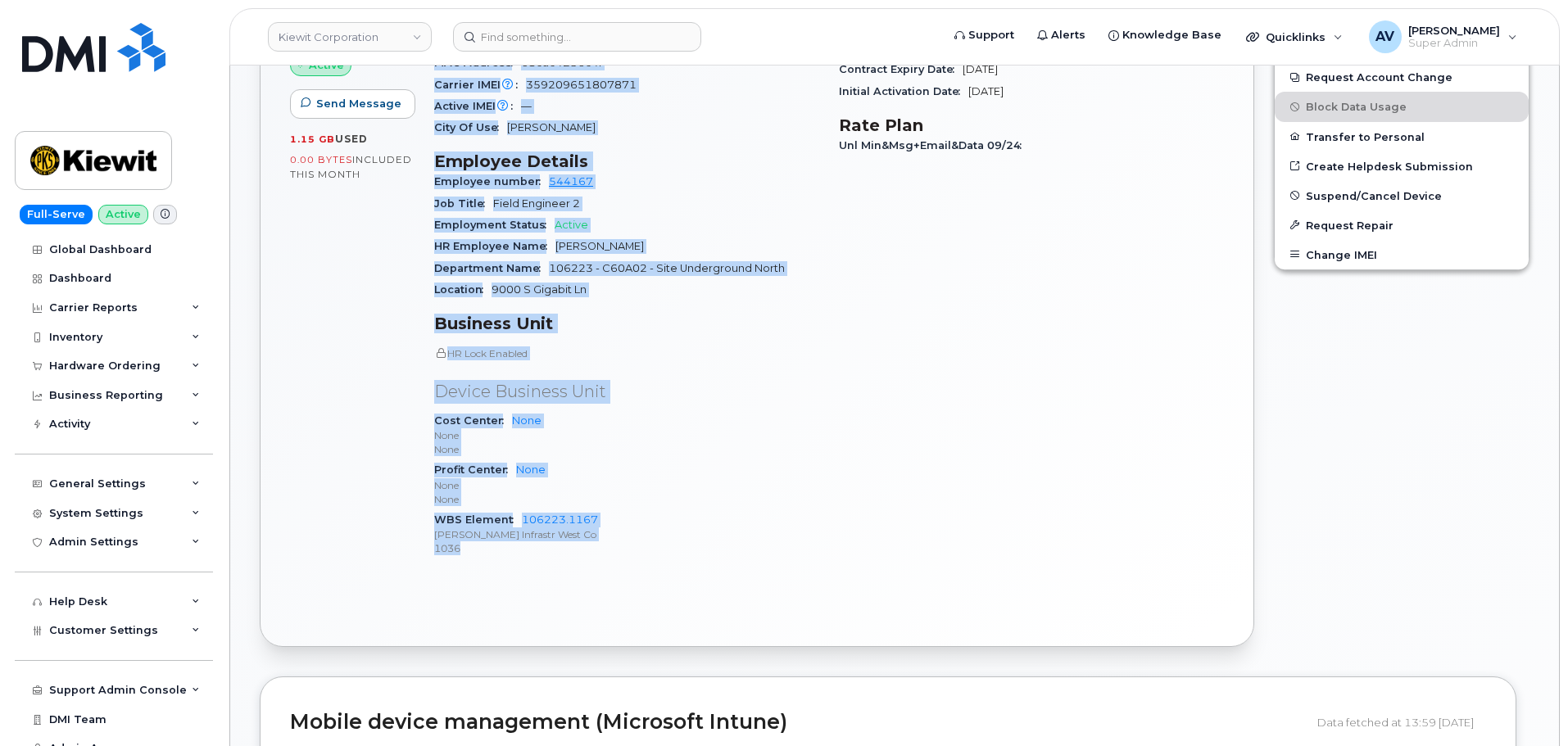
scroll to position [737, 0]
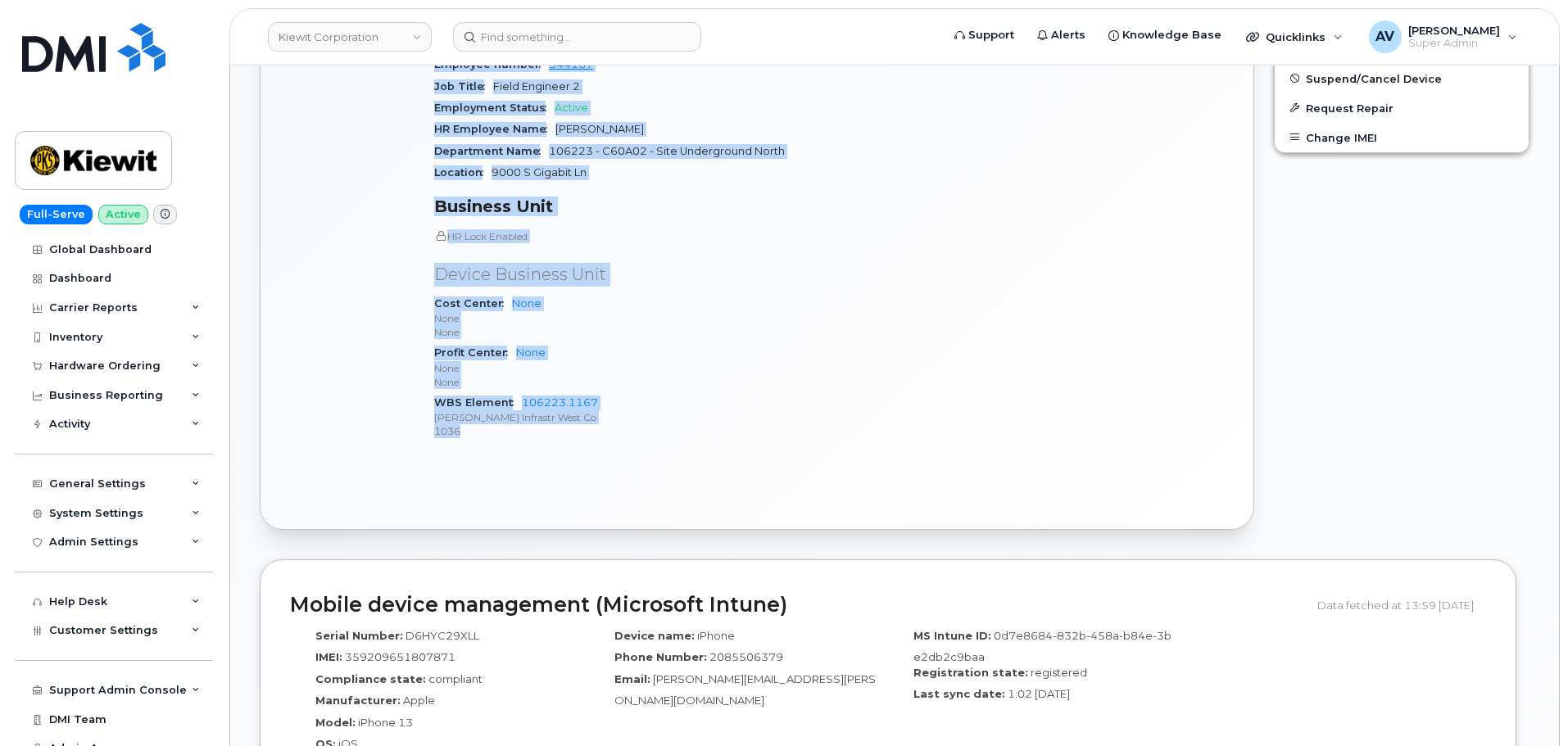
drag, startPoint x: 436, startPoint y: 312, endPoint x: 657, endPoint y: 476, distance: 275.2
click at [657, 476] on div "Active Send Message 1.15 GB  used 0.00 Bytes  included this month Device Detail…" at bounding box center [757, 164] width 993 height 729
copy div "Device Details Device iPhone 13 128GB + Upgrade Device SIM [TECHNICAL_ID] Email…"
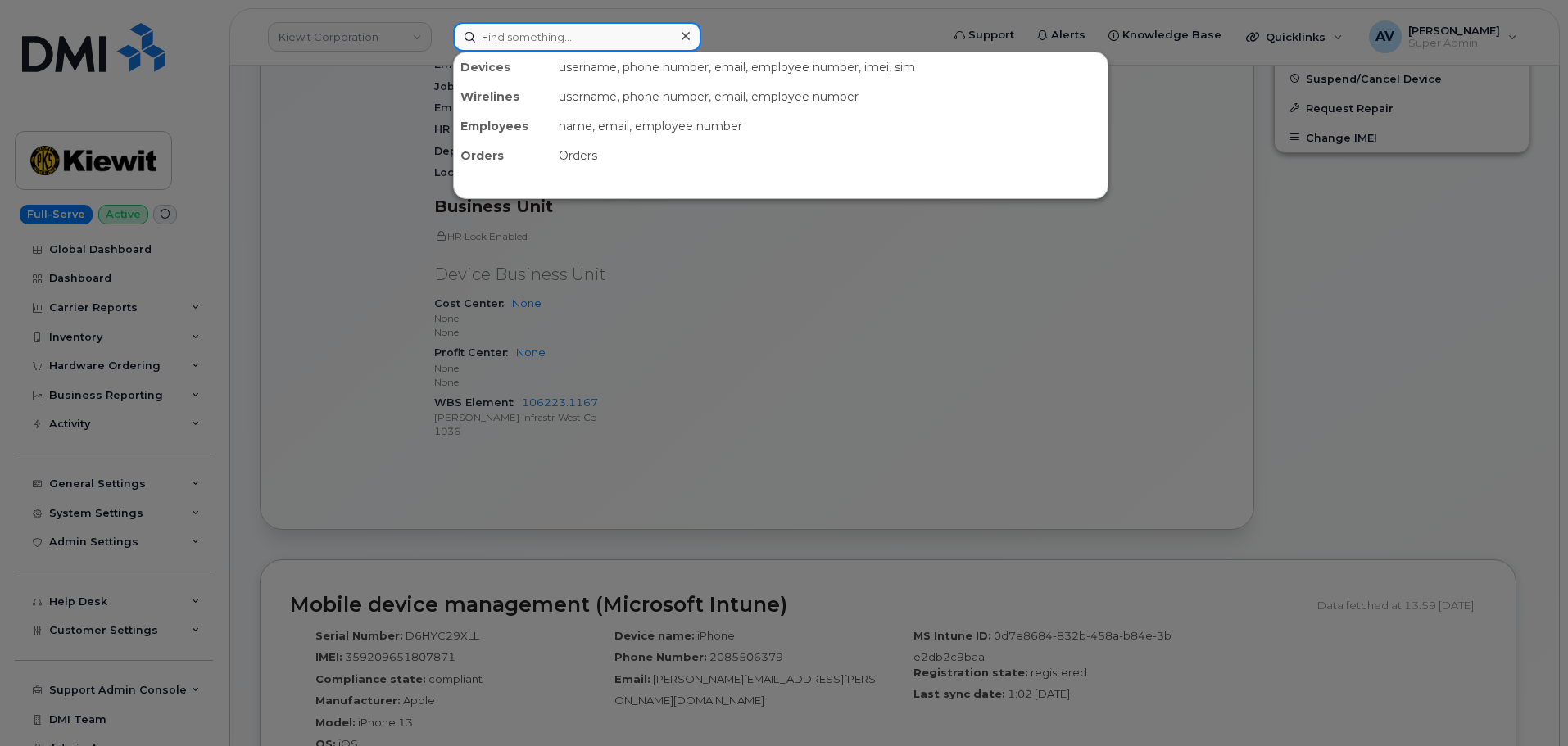
click at [616, 35] on input at bounding box center [577, 37] width 248 height 30
paste input "[PERSON_NAME]"
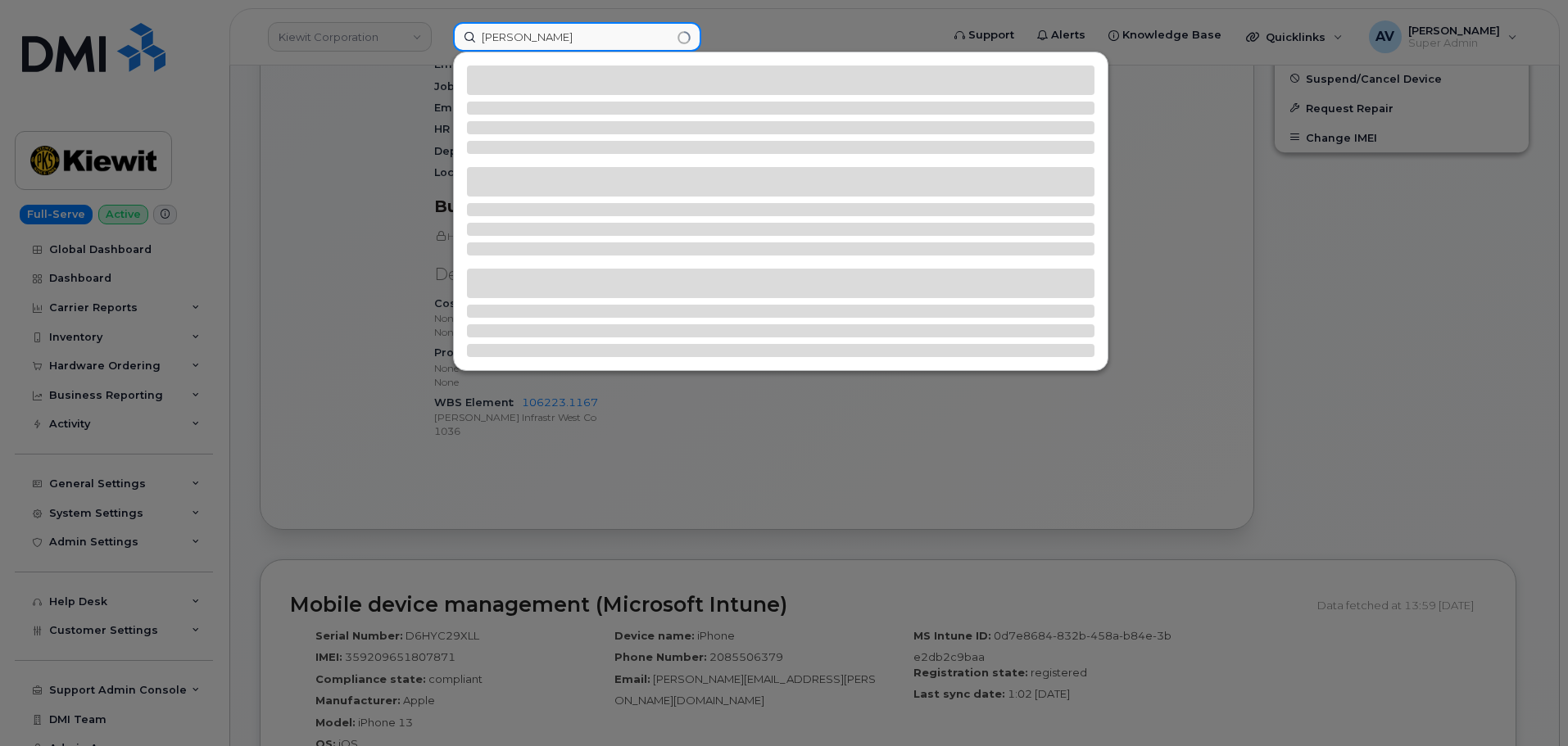
type input "[PERSON_NAME]"
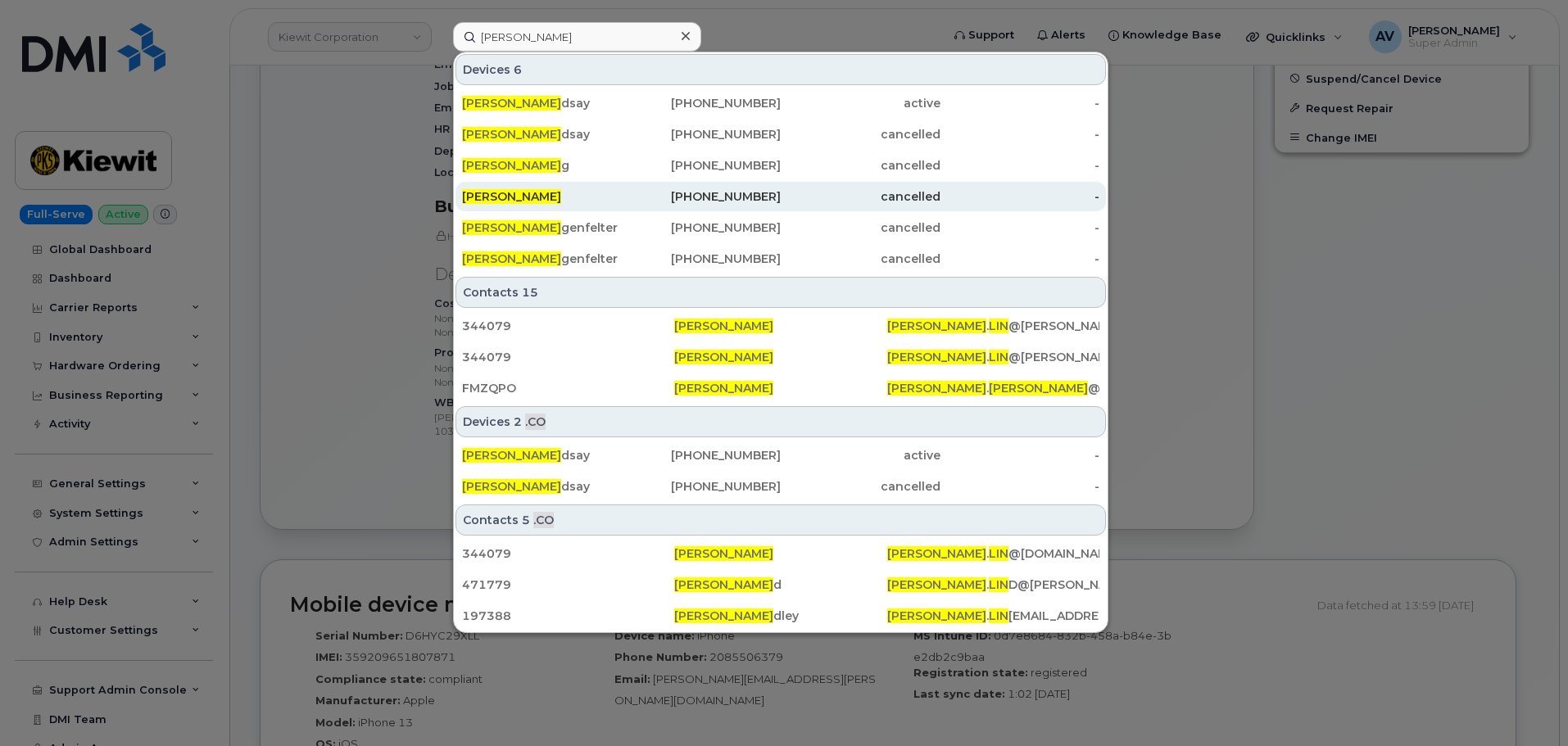
click at [632, 193] on div "416-578-5167" at bounding box center [701, 196] width 159 height 16
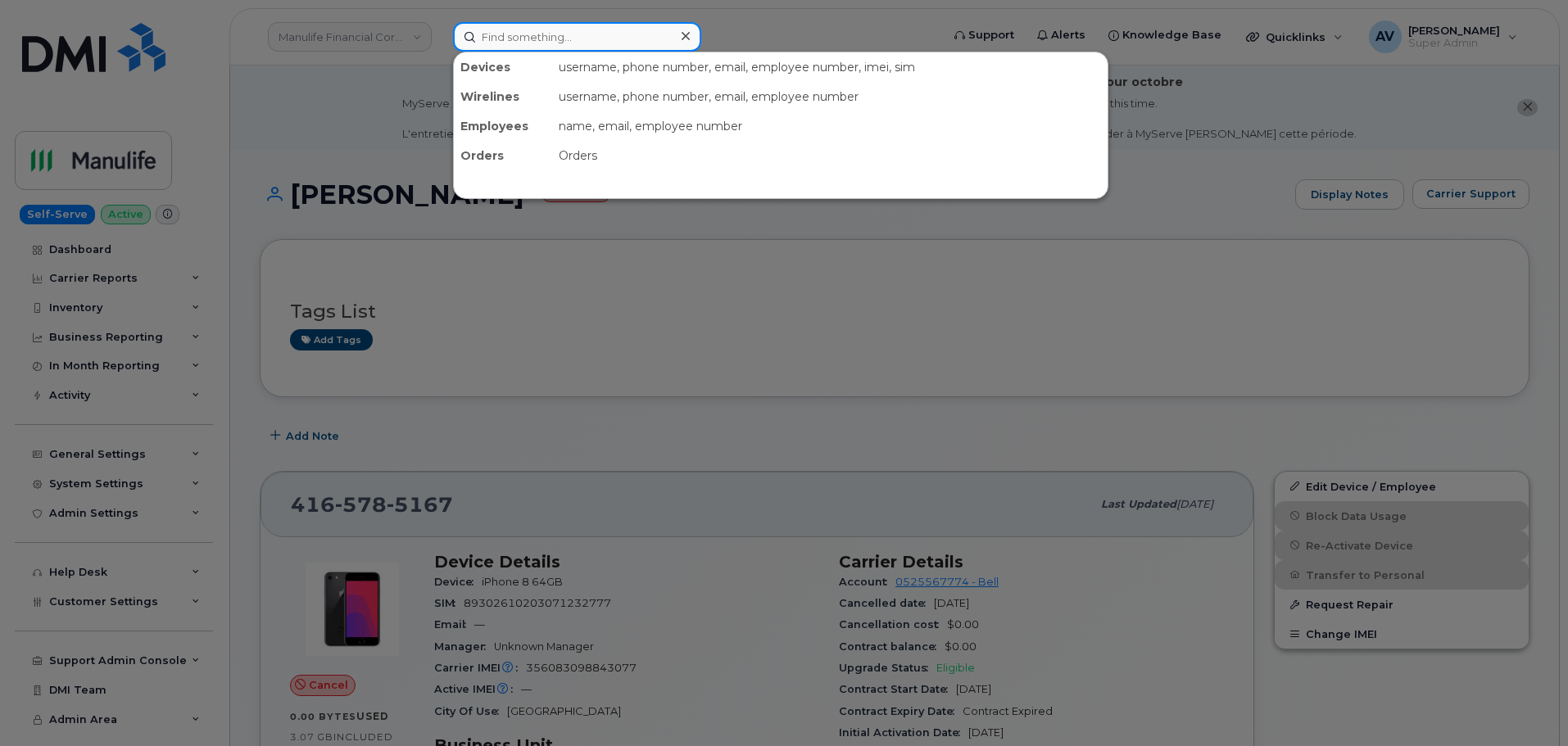
click at [579, 38] on input at bounding box center [577, 37] width 248 height 30
paste input "[PERSON_NAME]"
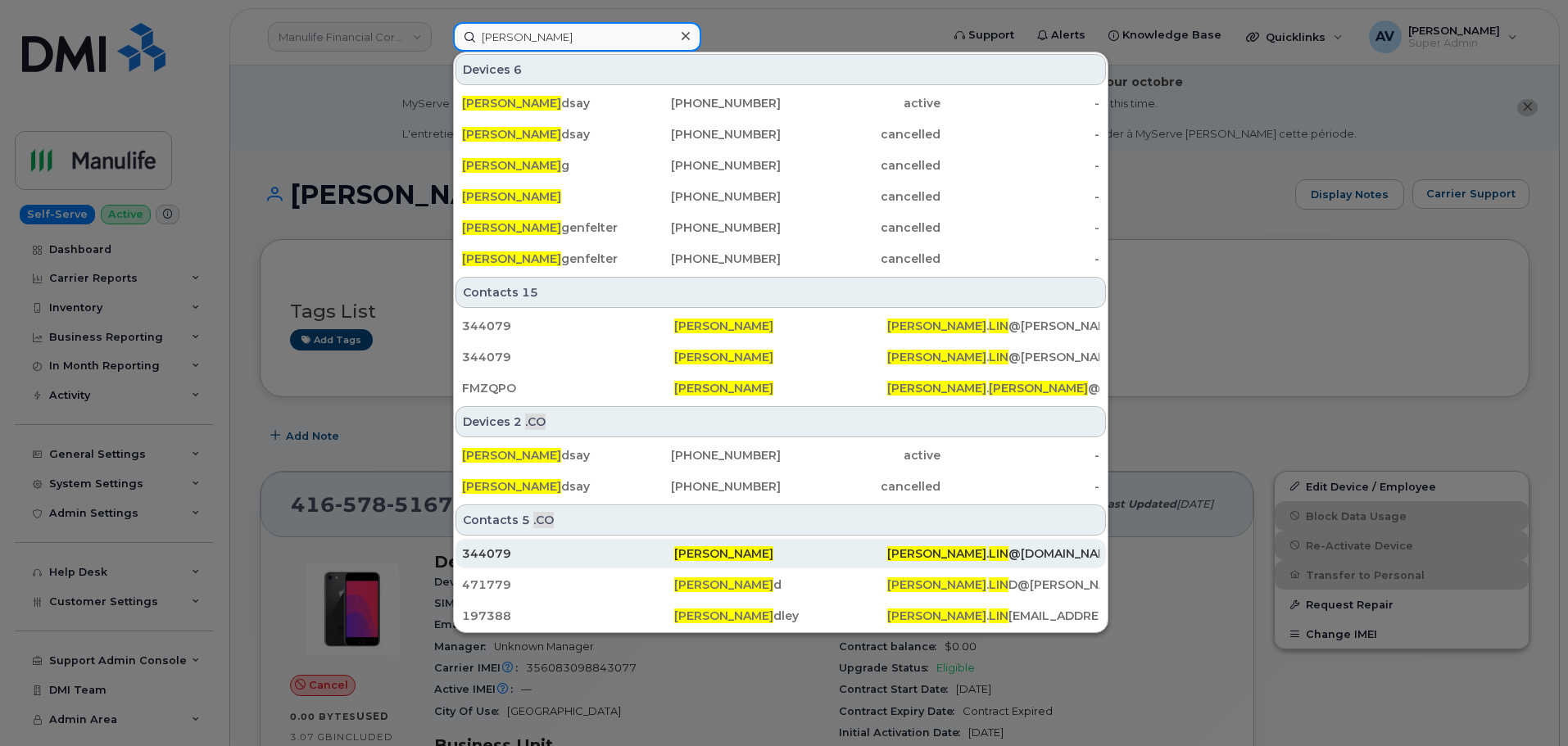
type input "[PERSON_NAME]"
click at [804, 555] on div "[PERSON_NAME]" at bounding box center [780, 554] width 212 height 16
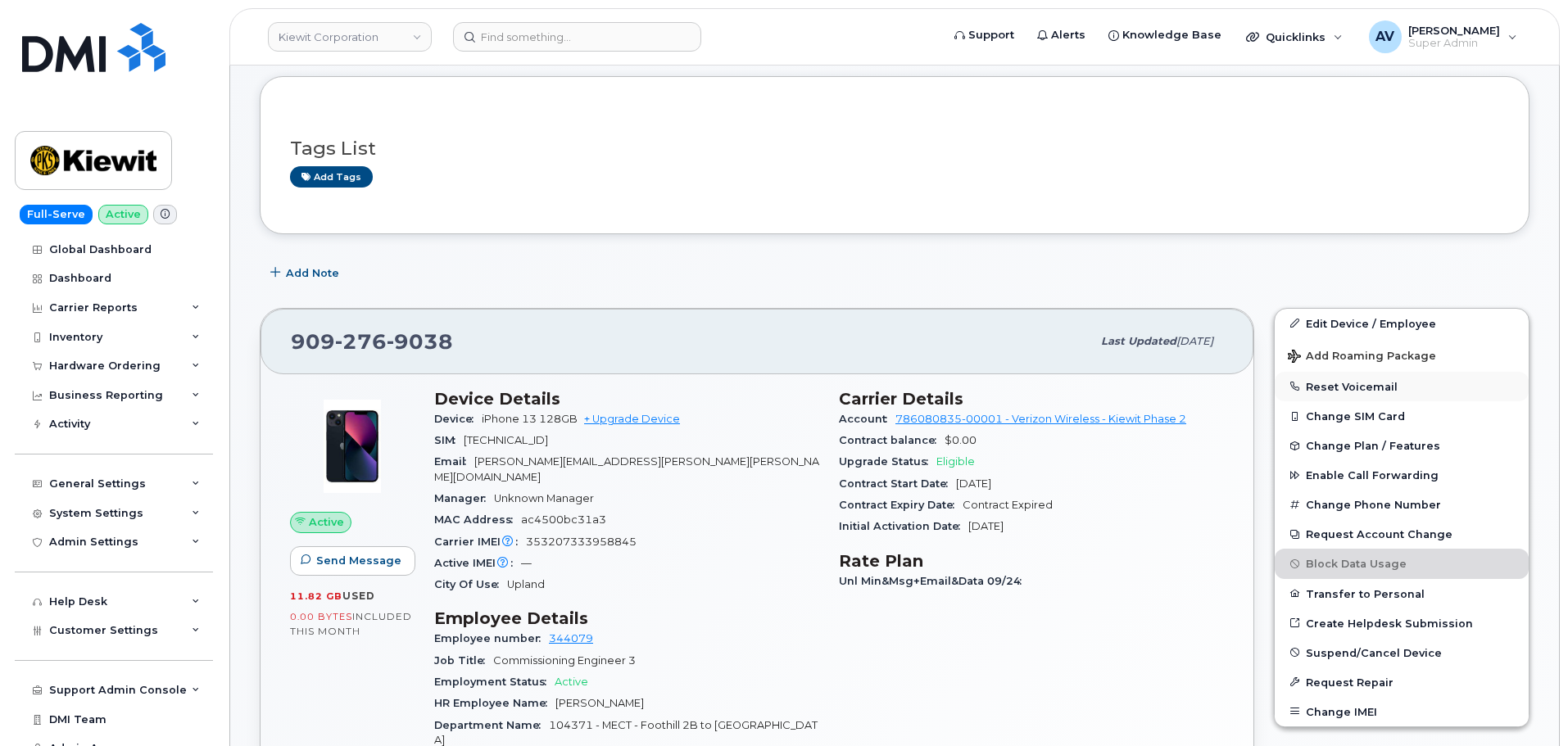
scroll to position [163, 0]
click at [1364, 322] on link "Edit Device / Employee" at bounding box center [1402, 323] width 254 height 30
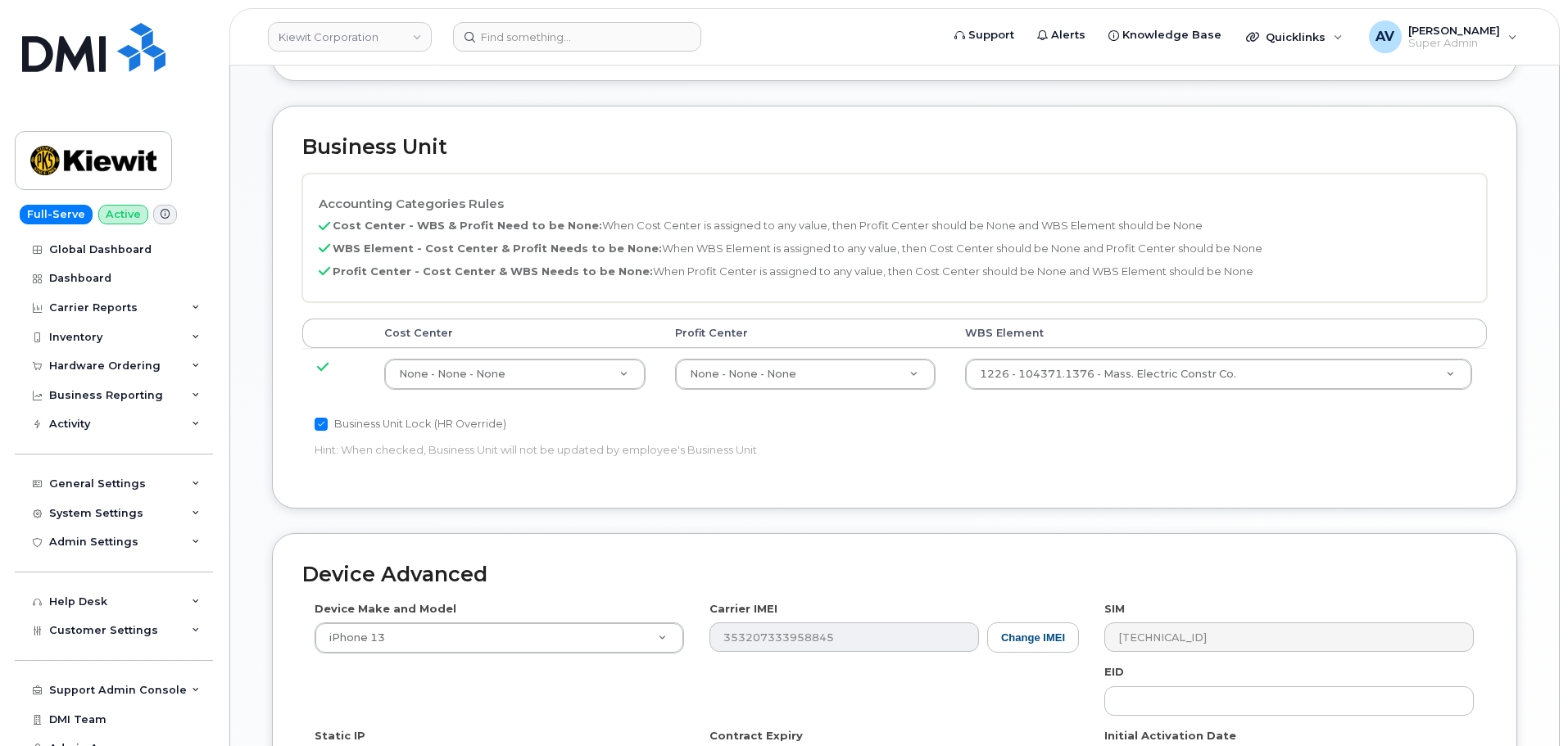
scroll to position [819, 0]
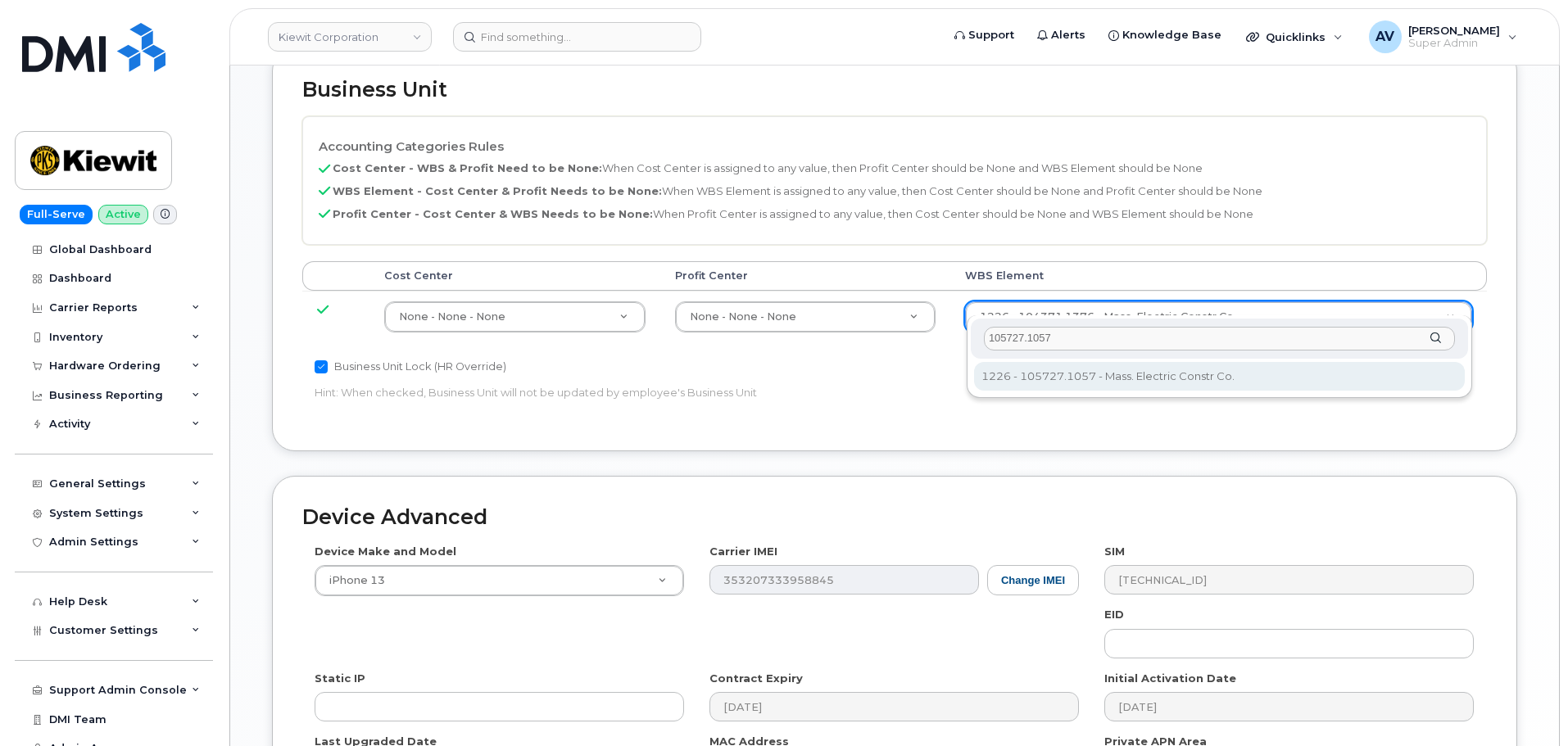
type input "105727.1057"
type input "29905832"
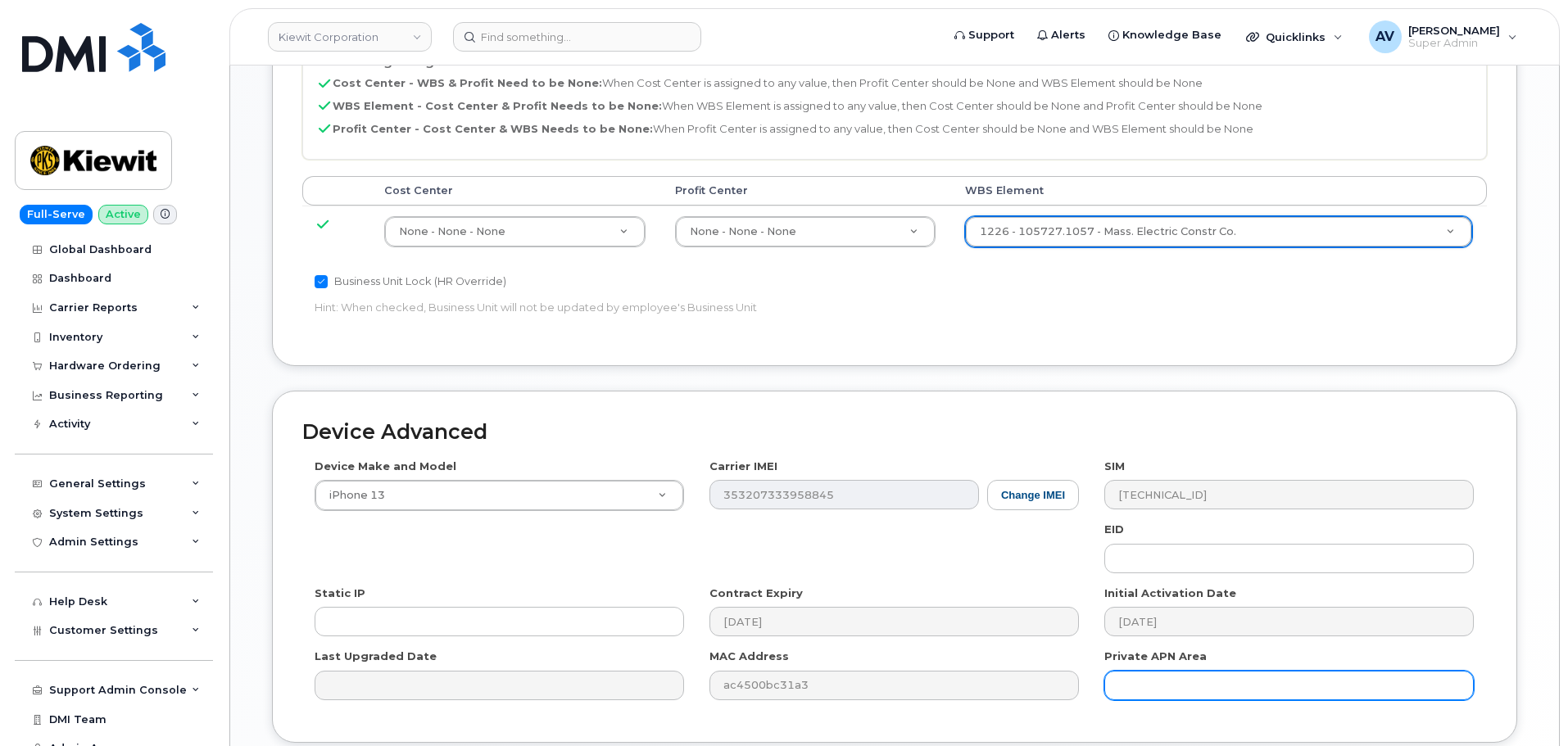
scroll to position [1022, 0]
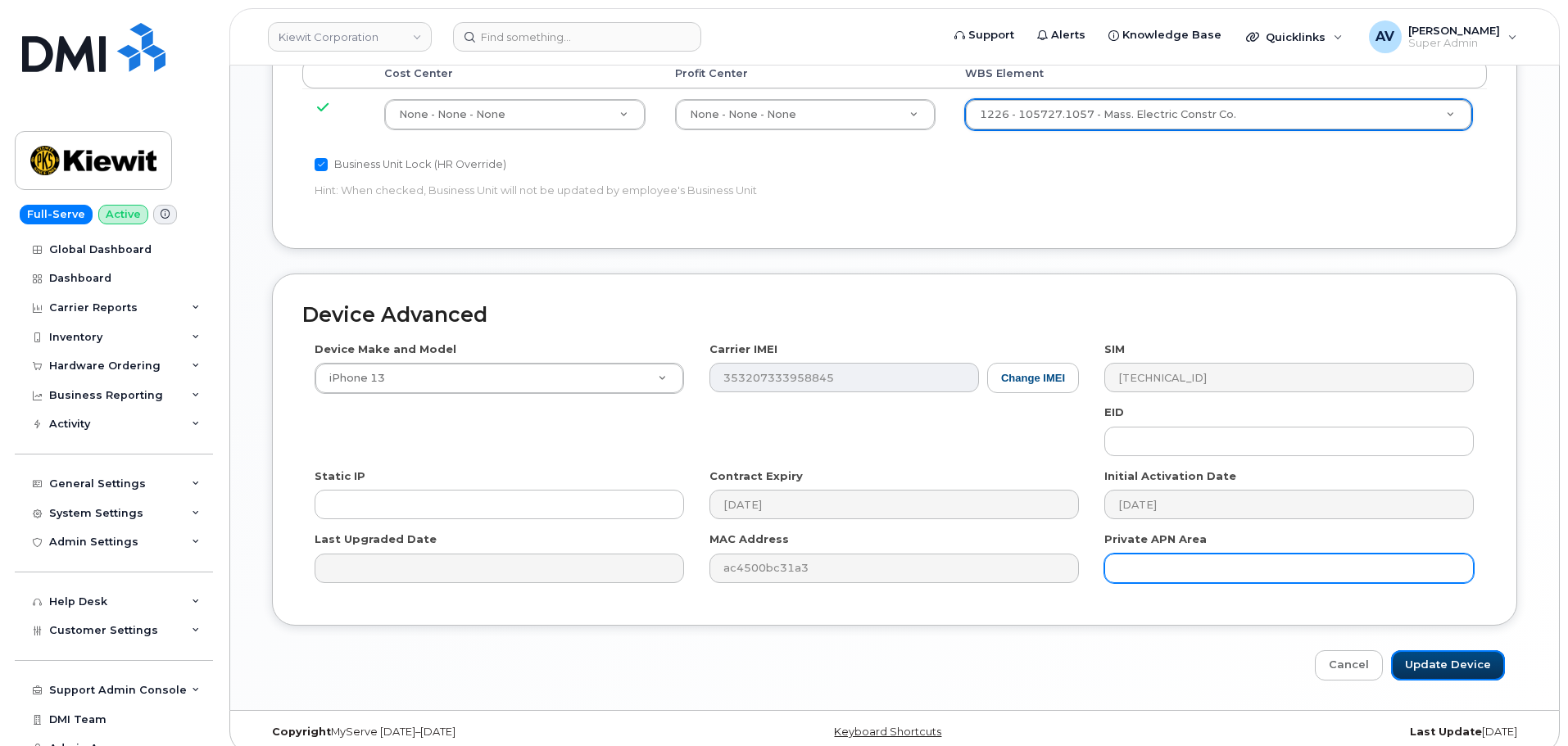
drag, startPoint x: 1439, startPoint y: 640, endPoint x: 1325, endPoint y: 552, distance: 144.0
click at [1440, 650] on input "Update Device" at bounding box center [1448, 665] width 114 height 30
type input "Saving..."
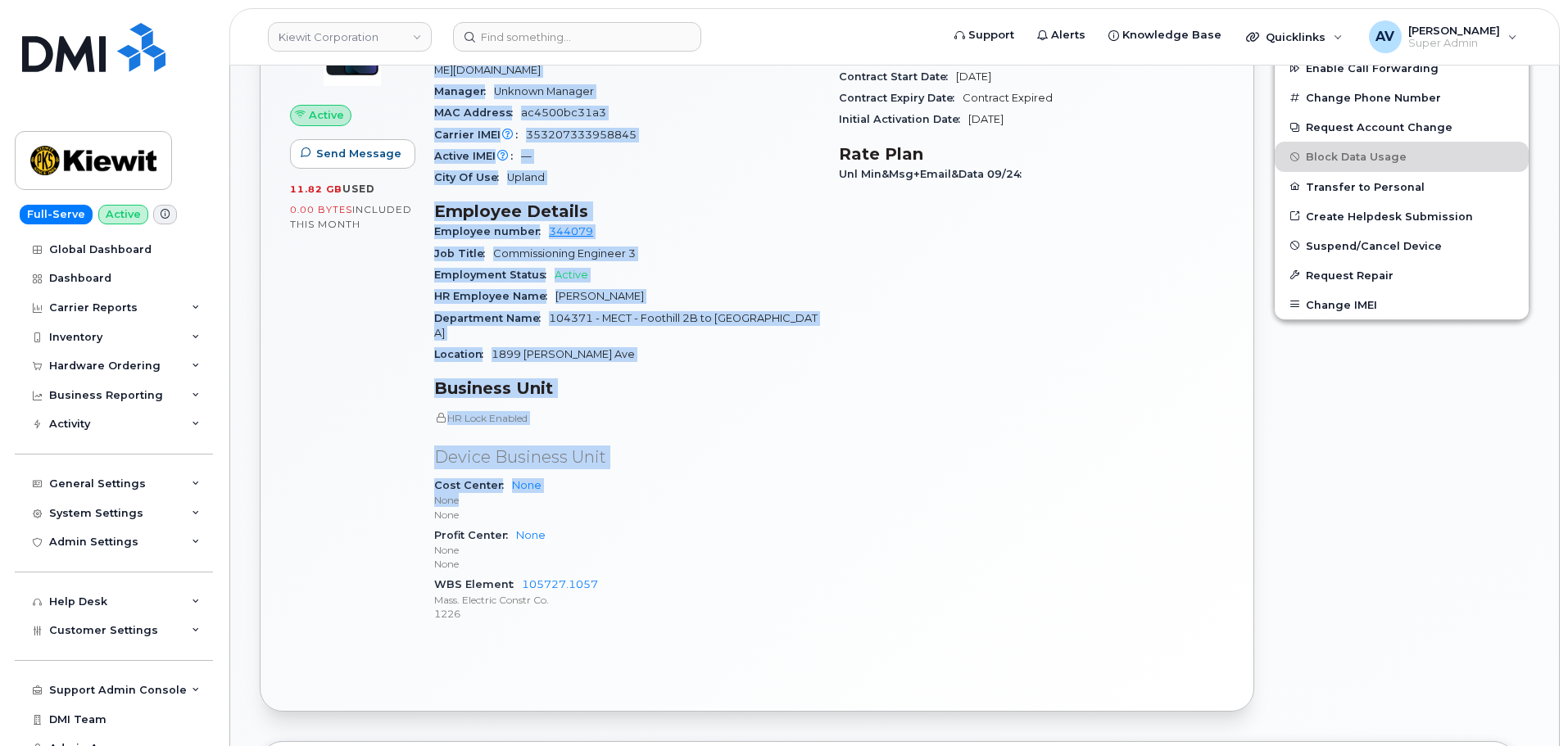
scroll to position [574, 0]
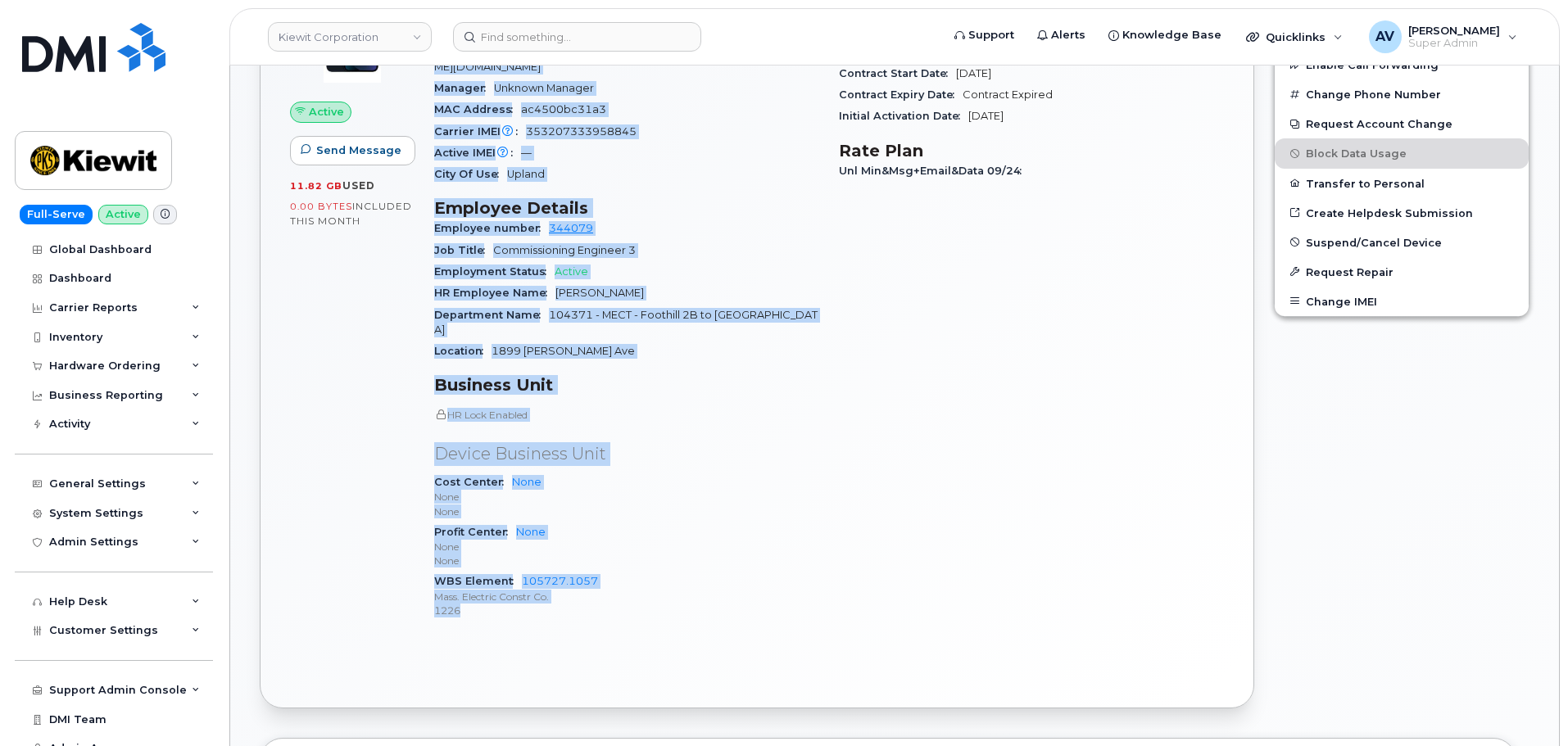
drag, startPoint x: 436, startPoint y: 312, endPoint x: 655, endPoint y: 577, distance: 343.8
click at [655, 577] on div "Device Details Device iPhone 13 128GB + Upgrade Device SIM 89148000009453013965…" at bounding box center [627, 307] width 404 height 675
copy div "Device Details Device iPhone 13 128GB + Upgrade Device SIM 89148000009453013965…"
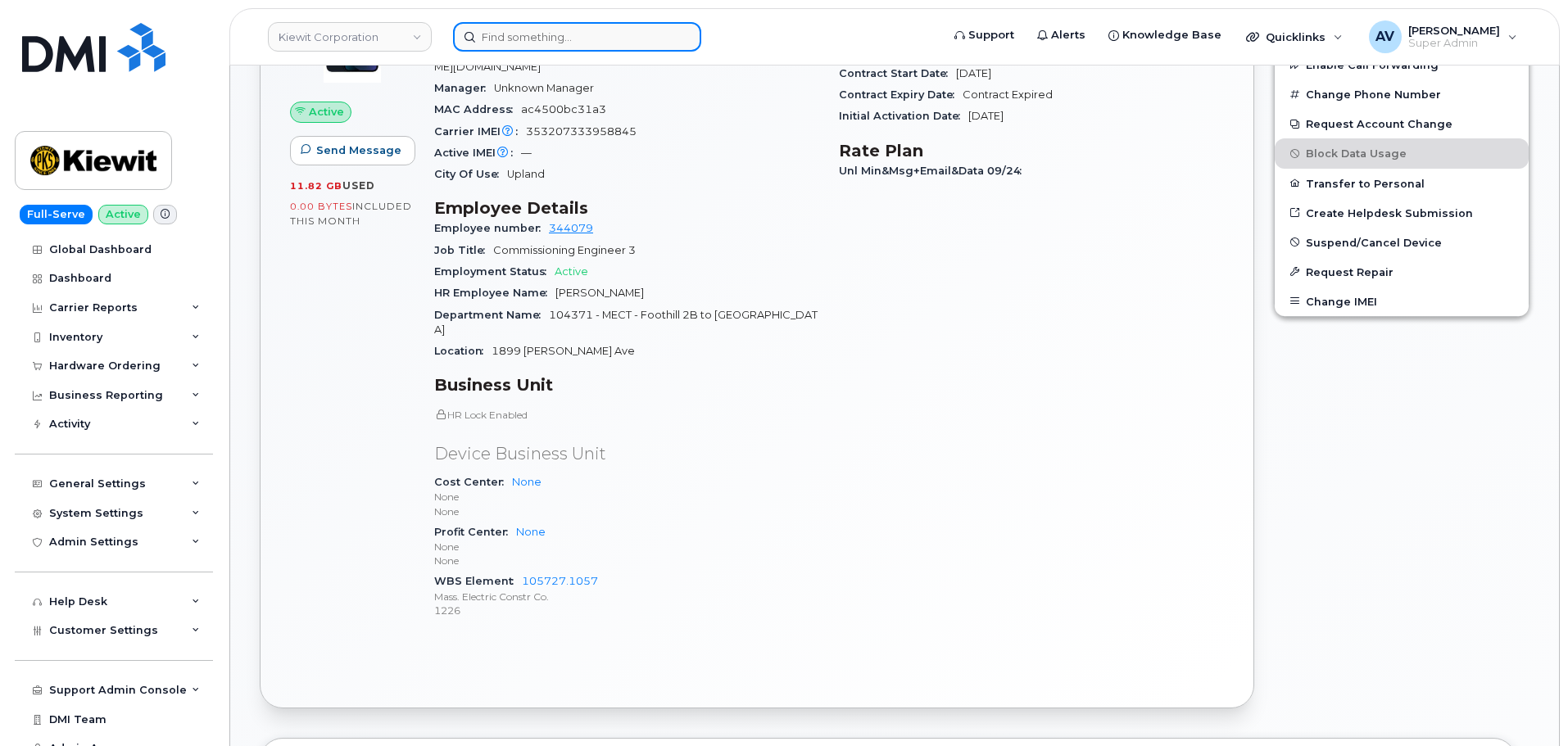
click at [641, 39] on input at bounding box center [577, 37] width 248 height 30
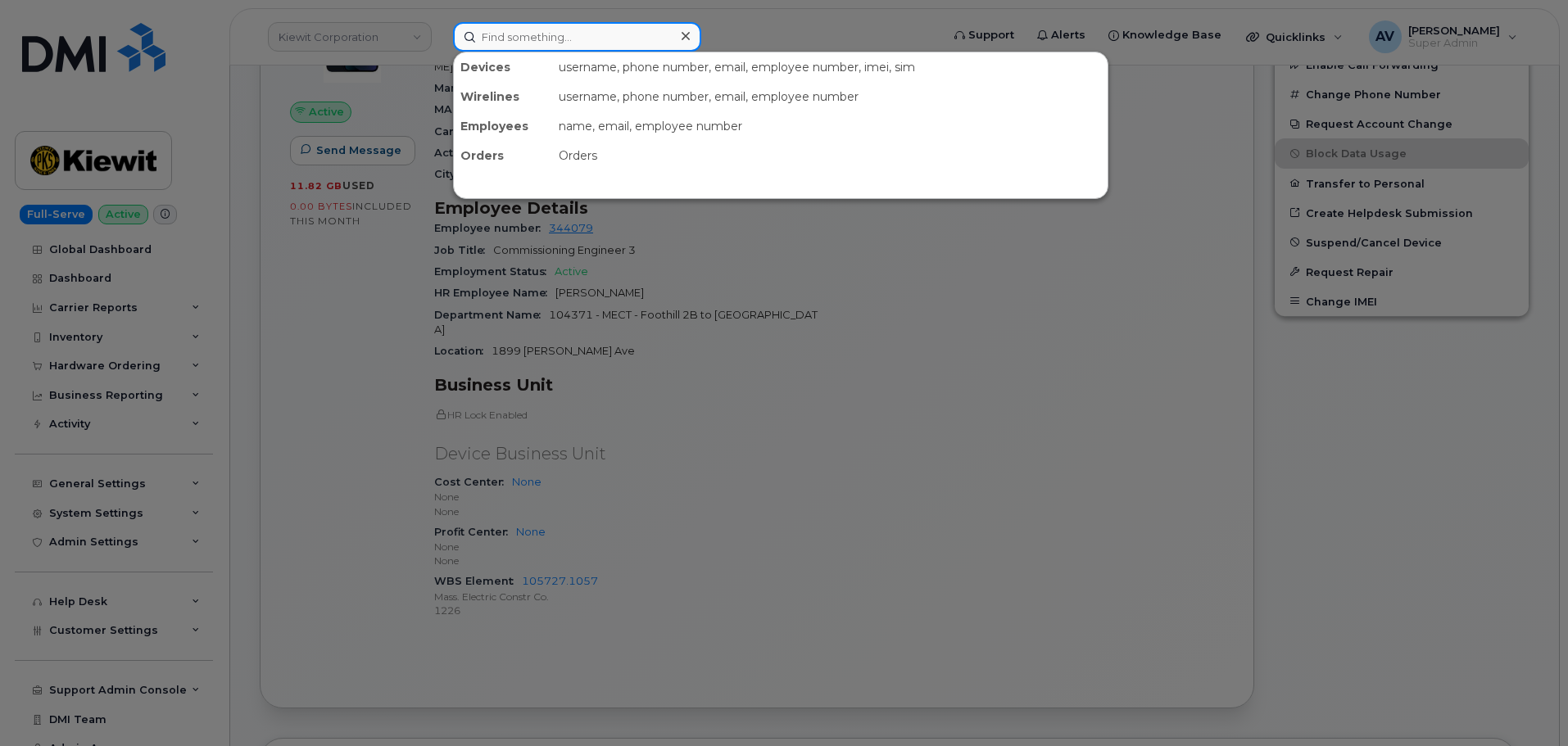
paste input "8649917951"
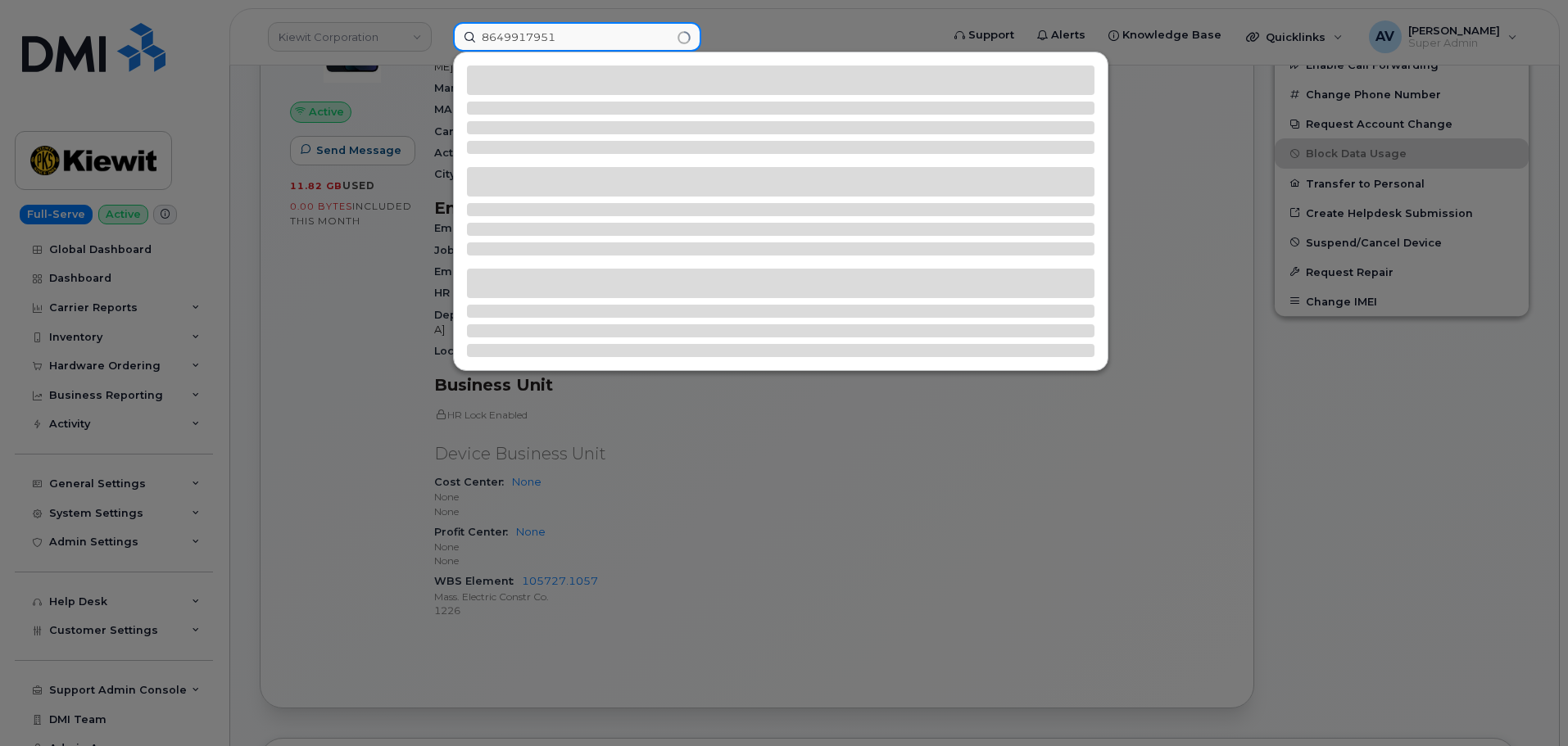
type input "8649917951"
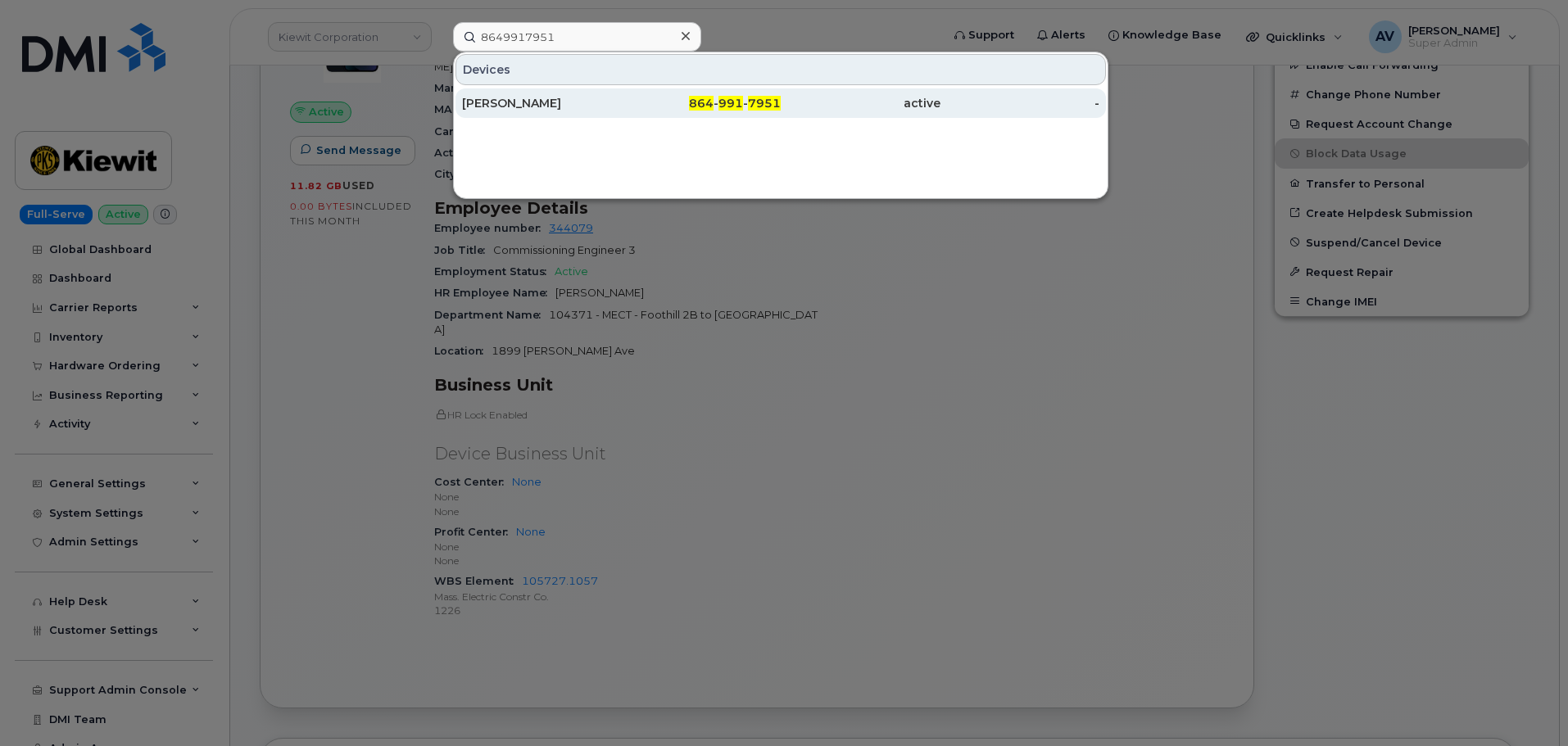
click at [654, 108] on div "864 - 991 - 7951" at bounding box center [701, 103] width 159 height 16
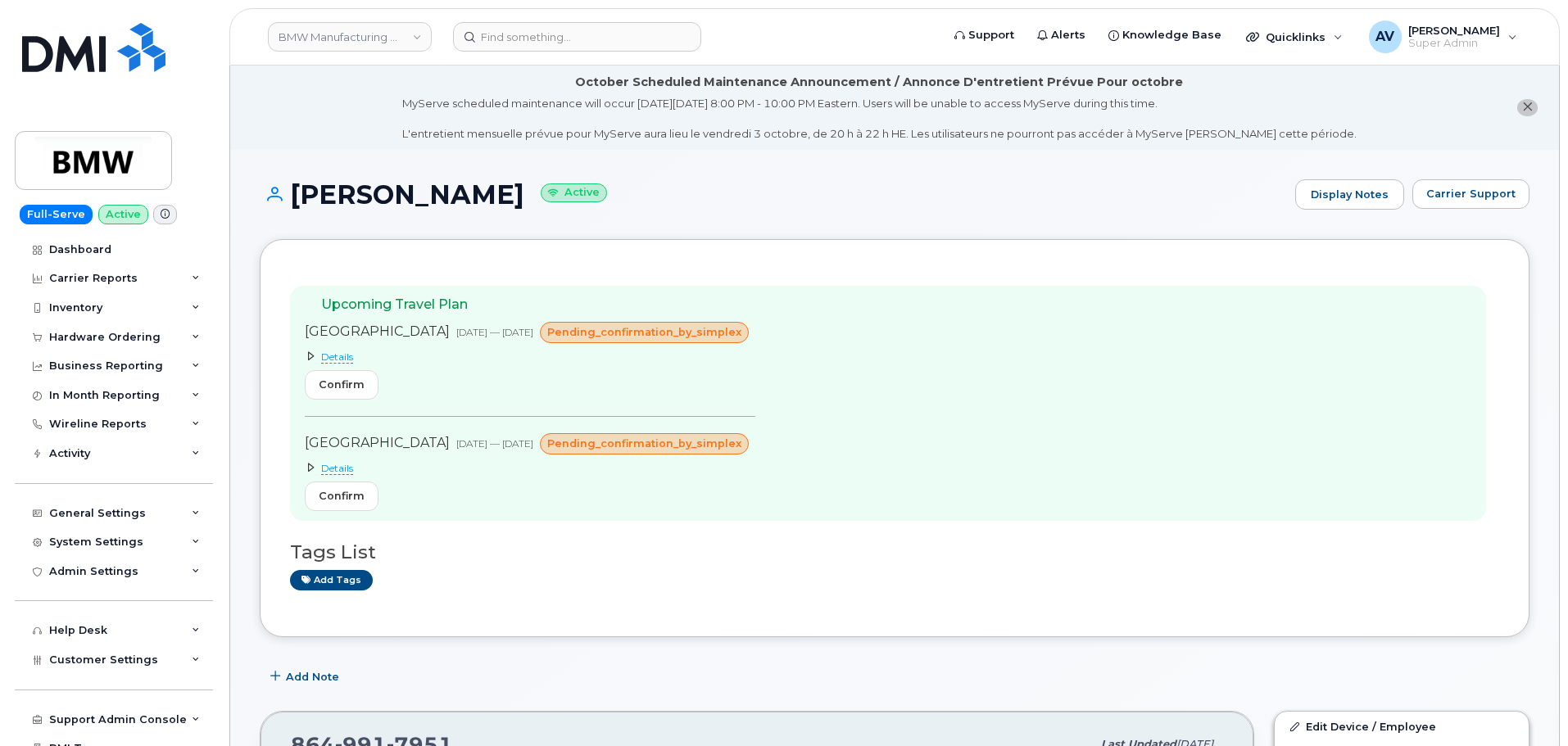
drag, startPoint x: 293, startPoint y: 184, endPoint x: 580, endPoint y: 184, distance: 287.0
click at [580, 184] on h1 "[PERSON_NAME] Active" at bounding box center [773, 194] width 1027 height 29
copy h1 "[PERSON_NAME]"
